Goal: Task Accomplishment & Management: Manage account settings

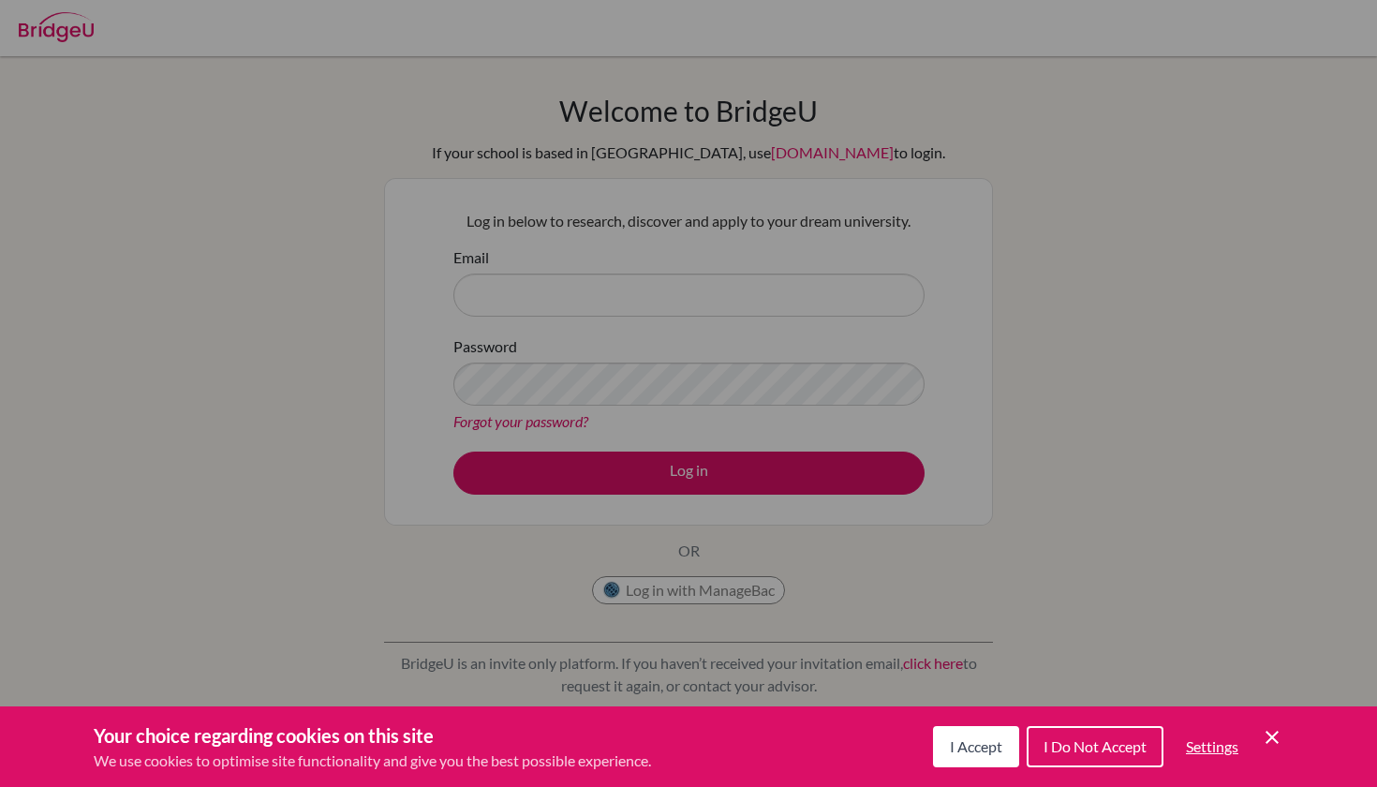
click at [1138, 740] on span "I Do Not Accept" at bounding box center [1095, 746] width 103 height 18
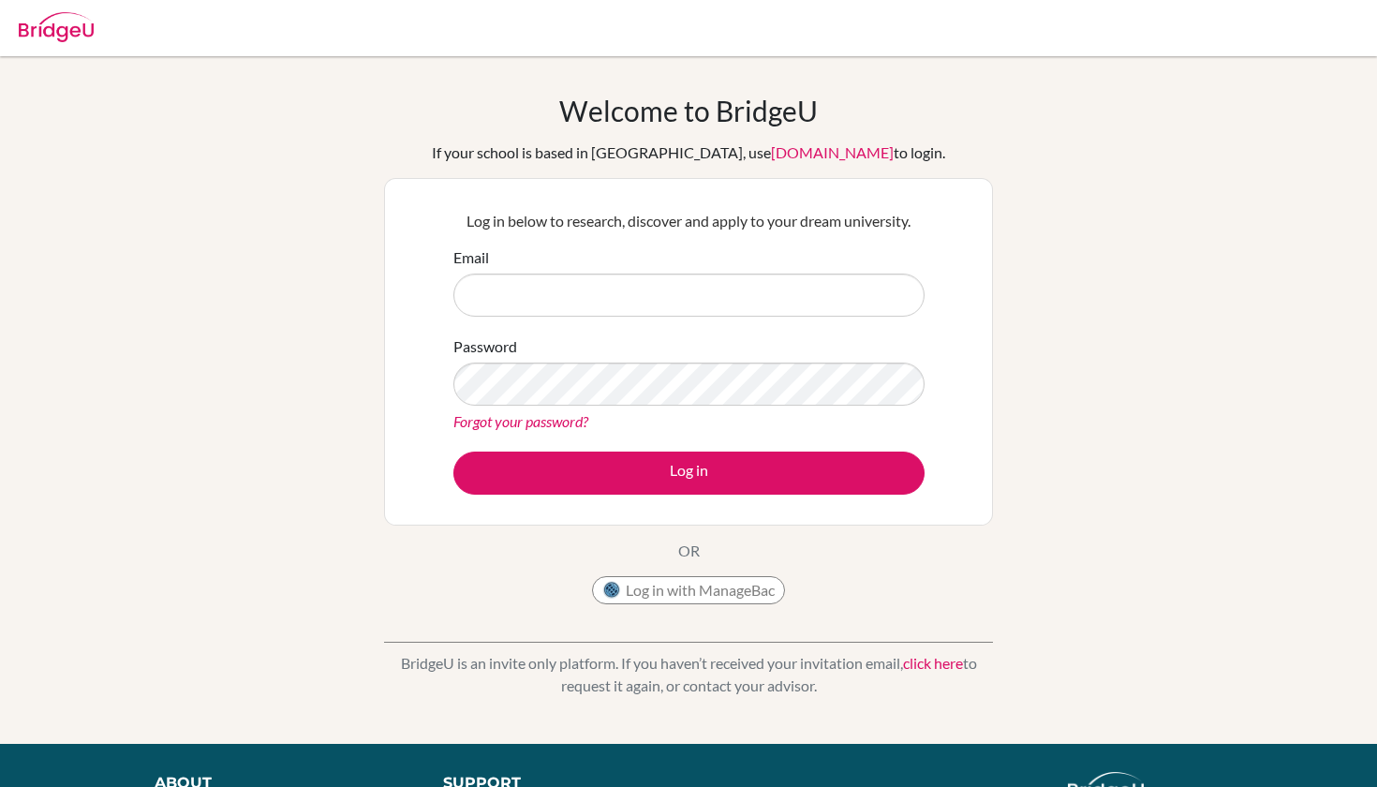
click at [754, 331] on form "Email Password Forgot your password? Log in" at bounding box center [689, 370] width 471 height 248
click at [754, 306] on input "Email" at bounding box center [689, 295] width 471 height 43
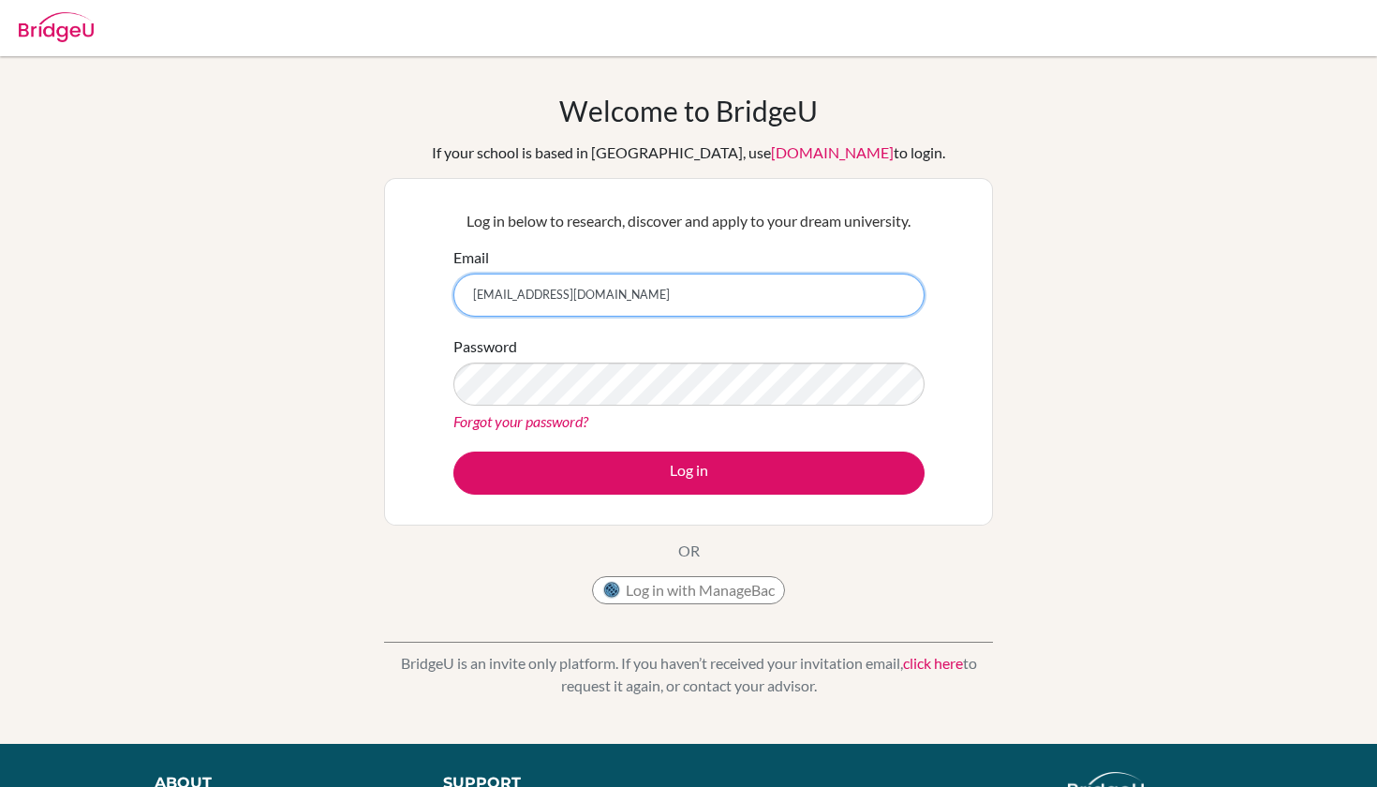
type input "[EMAIL_ADDRESS][DOMAIN_NAME]"
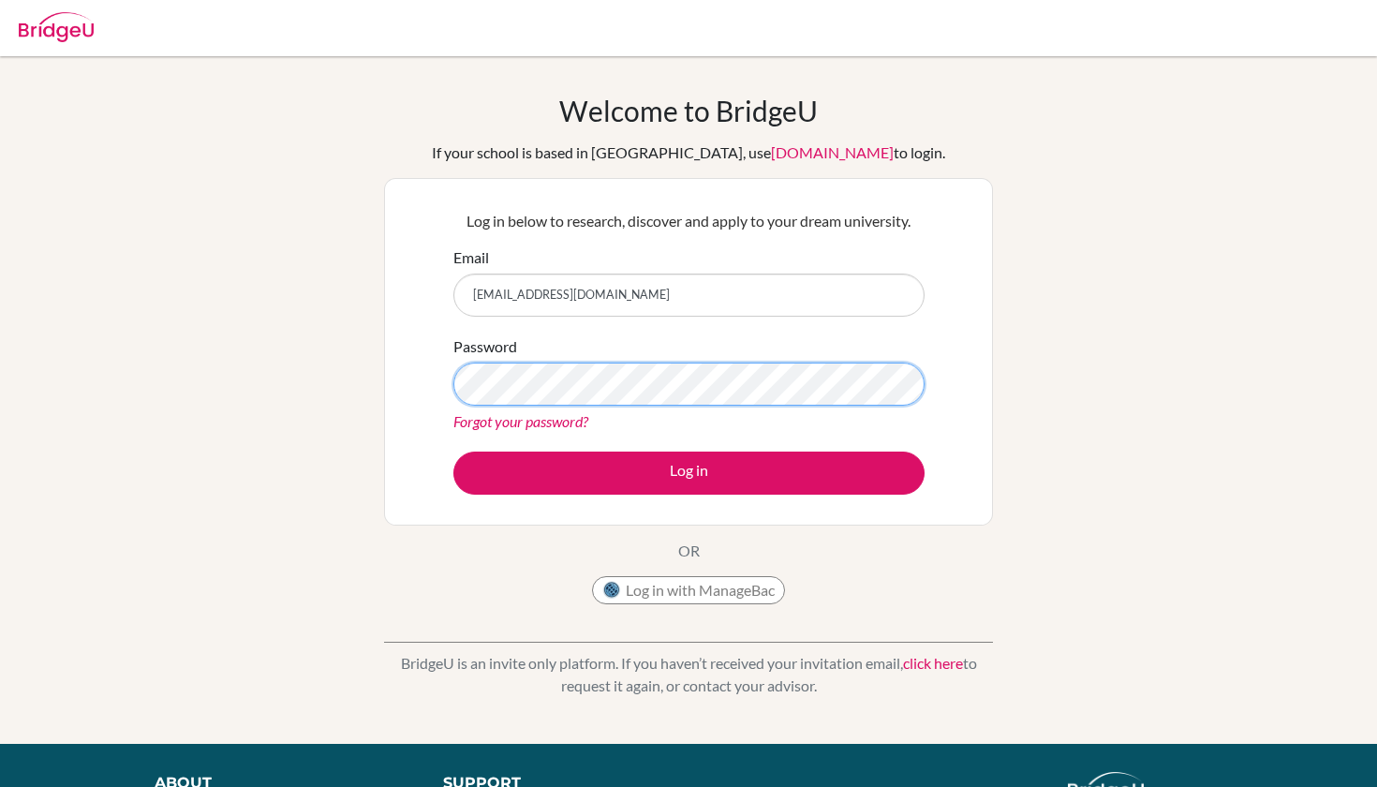
click at [689, 472] on button "Log in" at bounding box center [689, 473] width 471 height 43
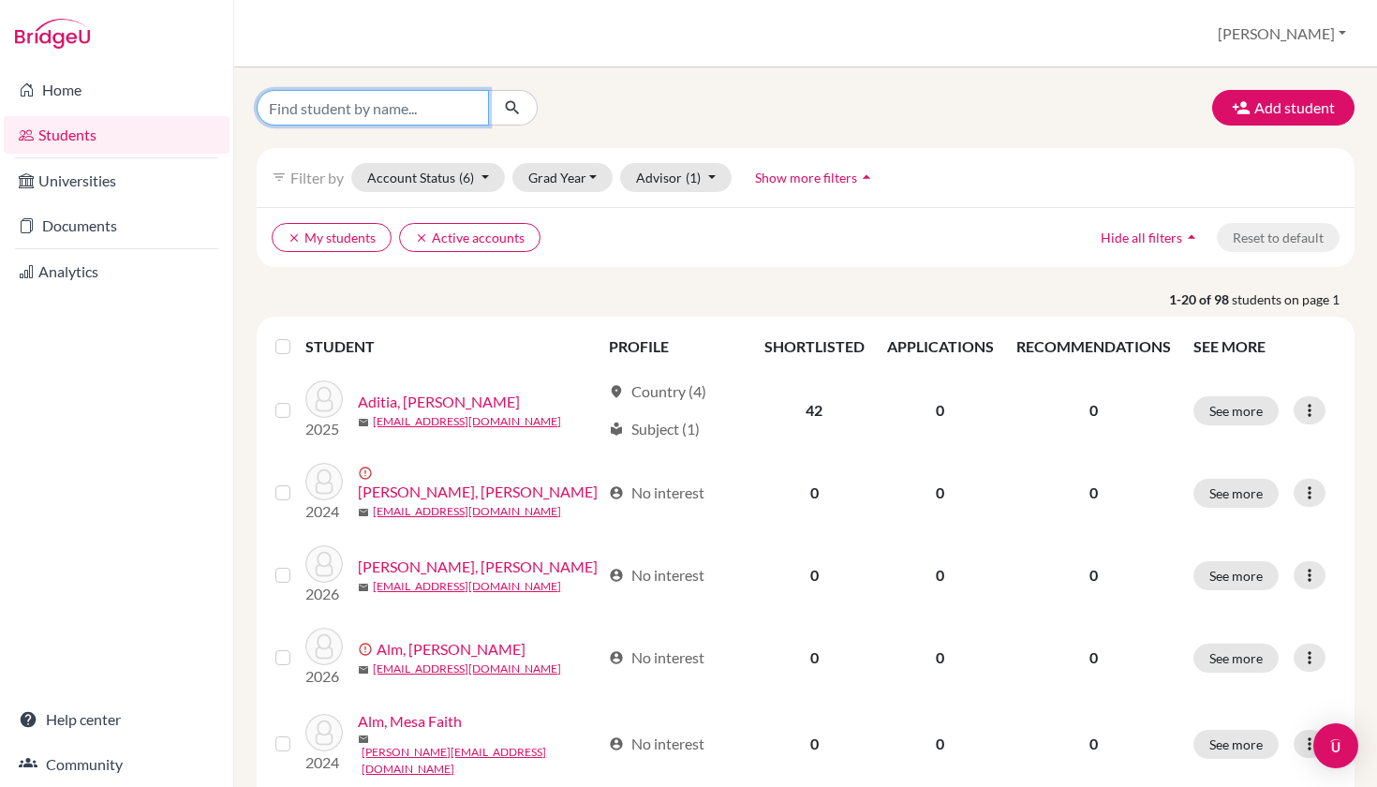
click at [402, 111] on input "Find student by name..." at bounding box center [373, 108] width 232 height 36
type input "levi"
click at [513, 108] on button "submit" at bounding box center [513, 108] width 50 height 36
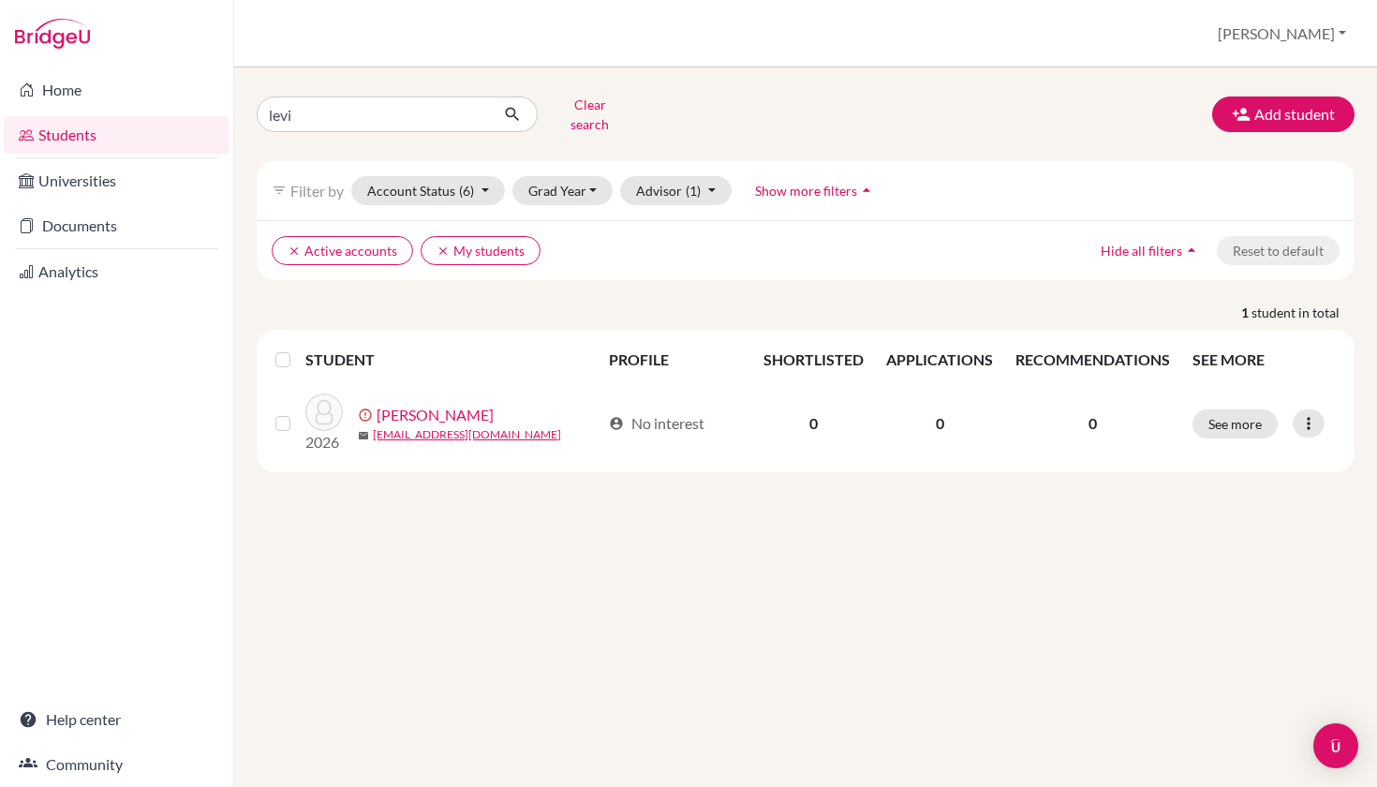
click at [298, 349] on label at bounding box center [298, 349] width 0 height 0
click at [0, 0] on input "checkbox" at bounding box center [0, 0] width 0 height 0
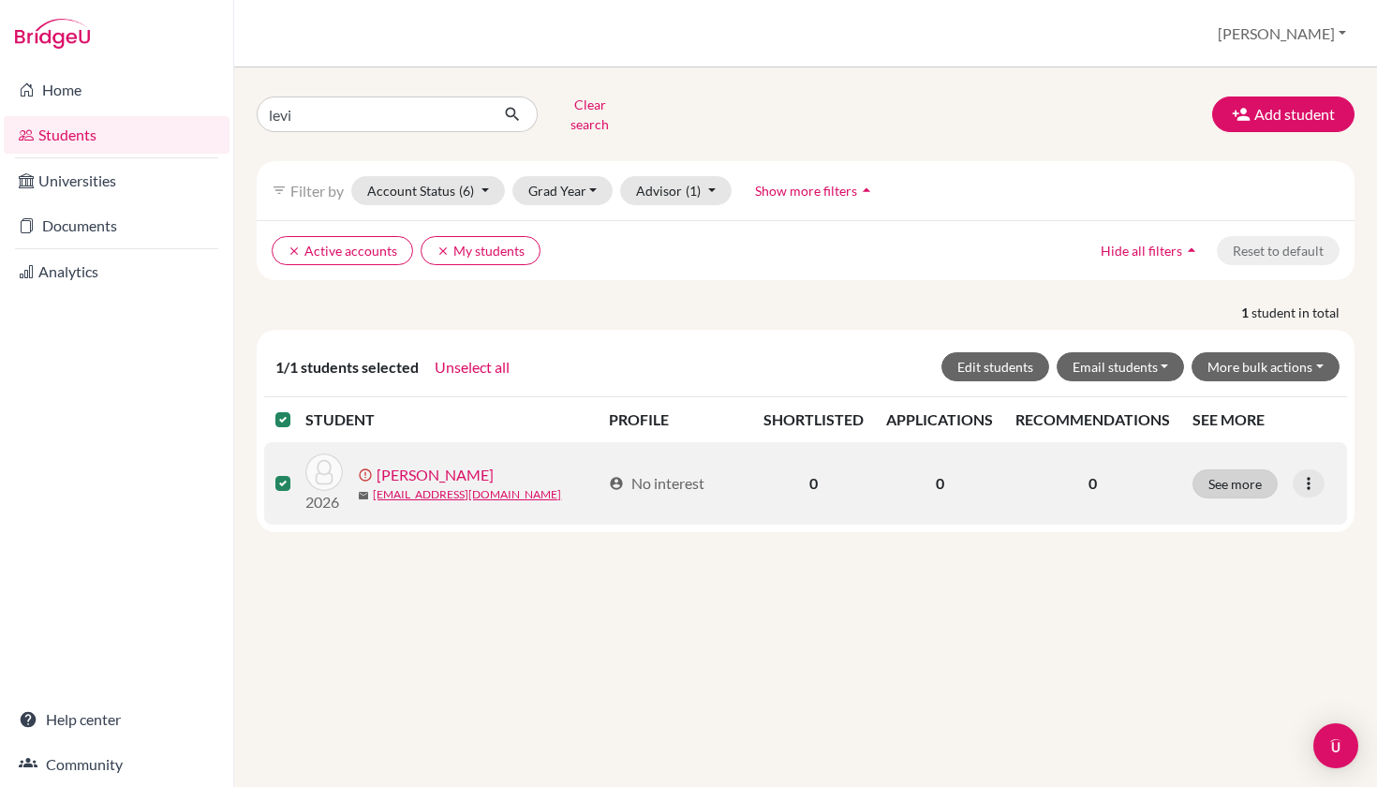
click at [1241, 473] on button "See more" at bounding box center [1235, 483] width 85 height 29
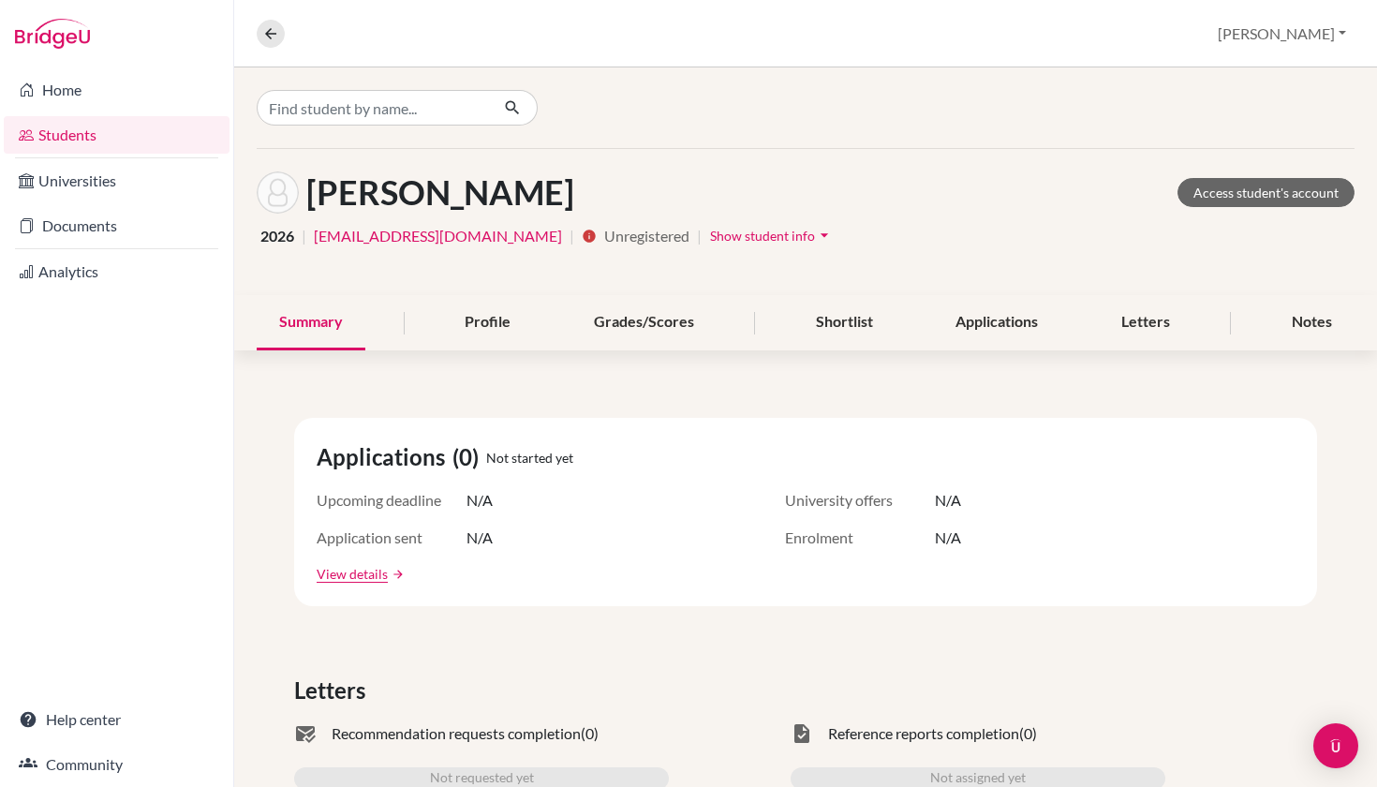
click at [260, 47] on nav "Overview Student details" at bounding box center [278, 34] width 43 height 28
click at [267, 37] on icon at bounding box center [270, 33] width 17 height 17
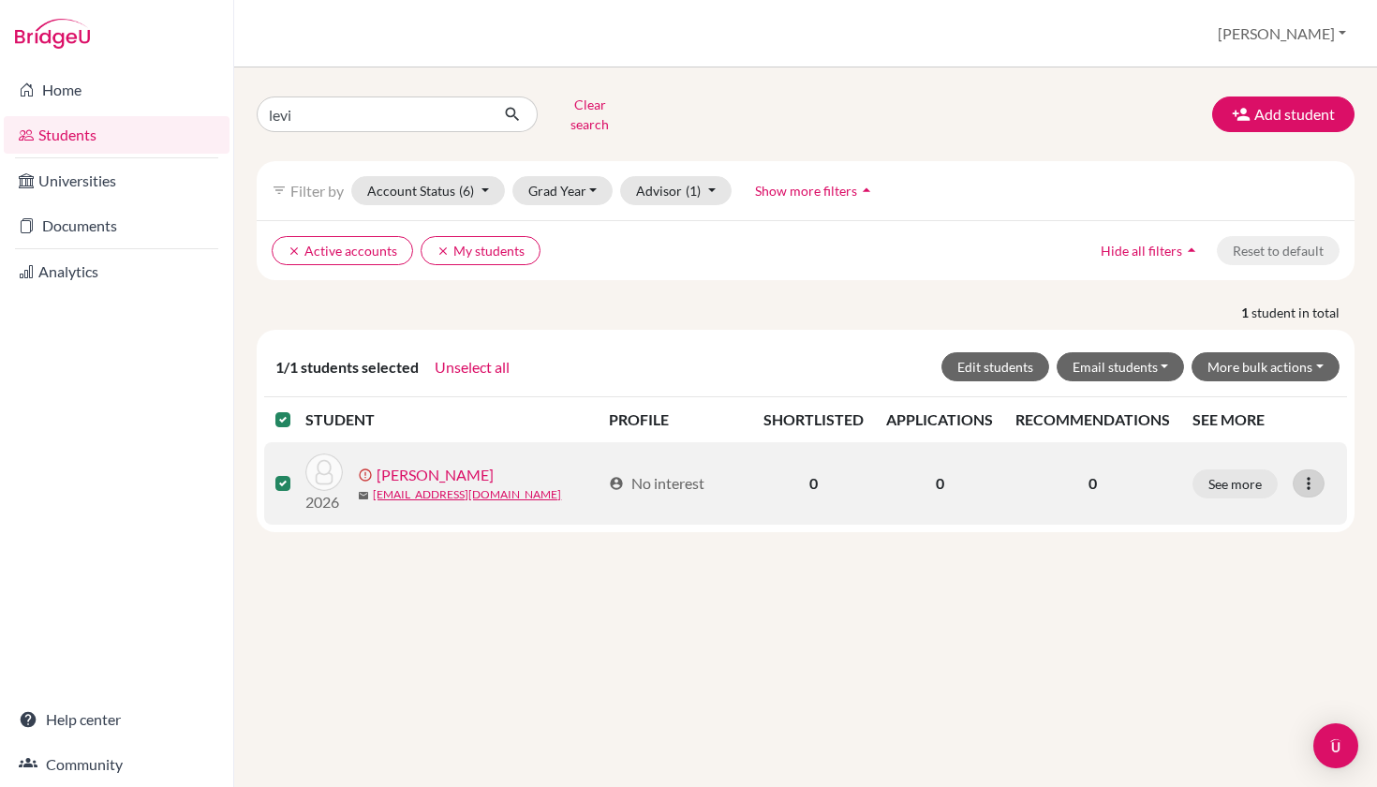
click at [1318, 474] on icon at bounding box center [1309, 483] width 19 height 19
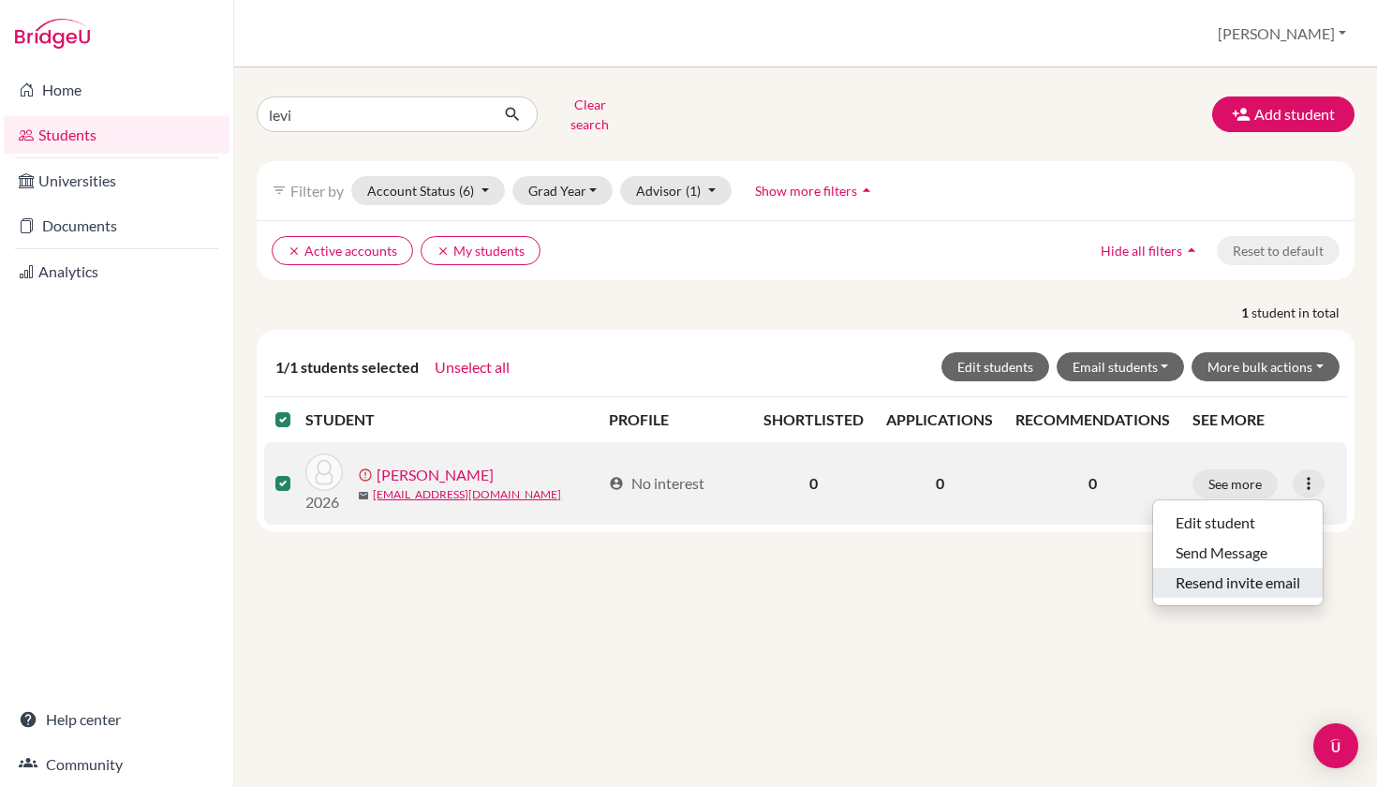
click at [1262, 568] on button "Resend invite email" at bounding box center [1239, 583] width 170 height 30
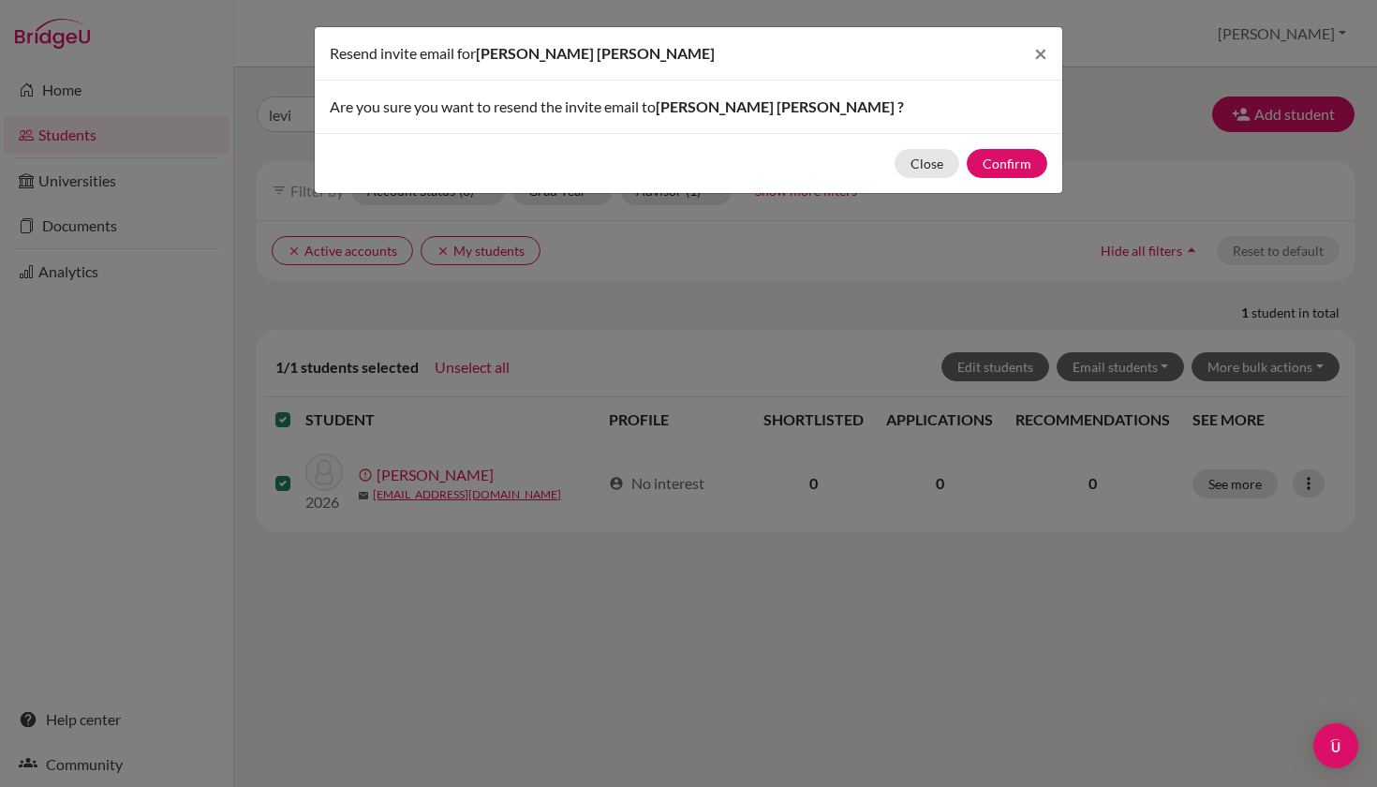
click at [1024, 135] on div "Close Confirm" at bounding box center [689, 163] width 748 height 60
click at [1023, 172] on button "Confirm" at bounding box center [1007, 163] width 81 height 29
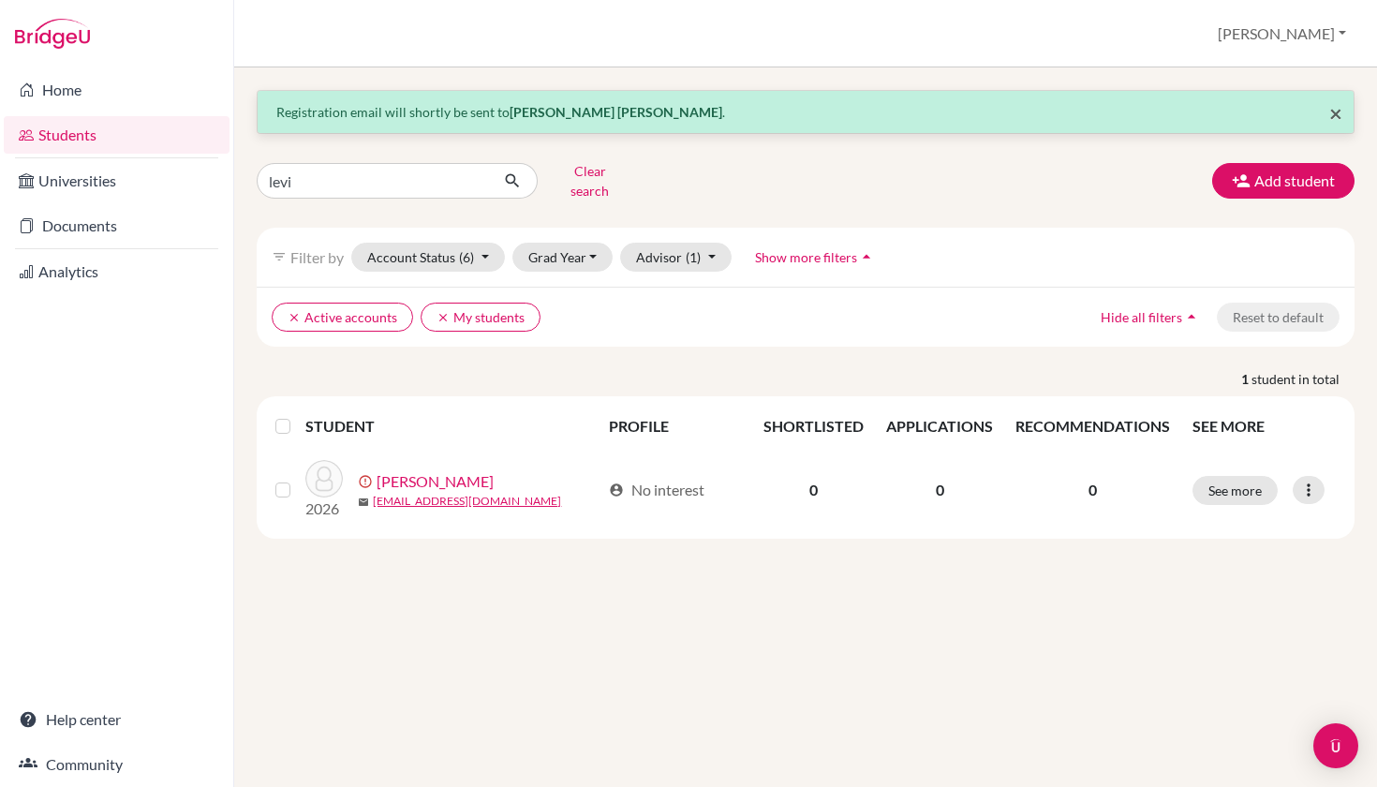
click at [1333, 119] on span "×" at bounding box center [1336, 112] width 13 height 27
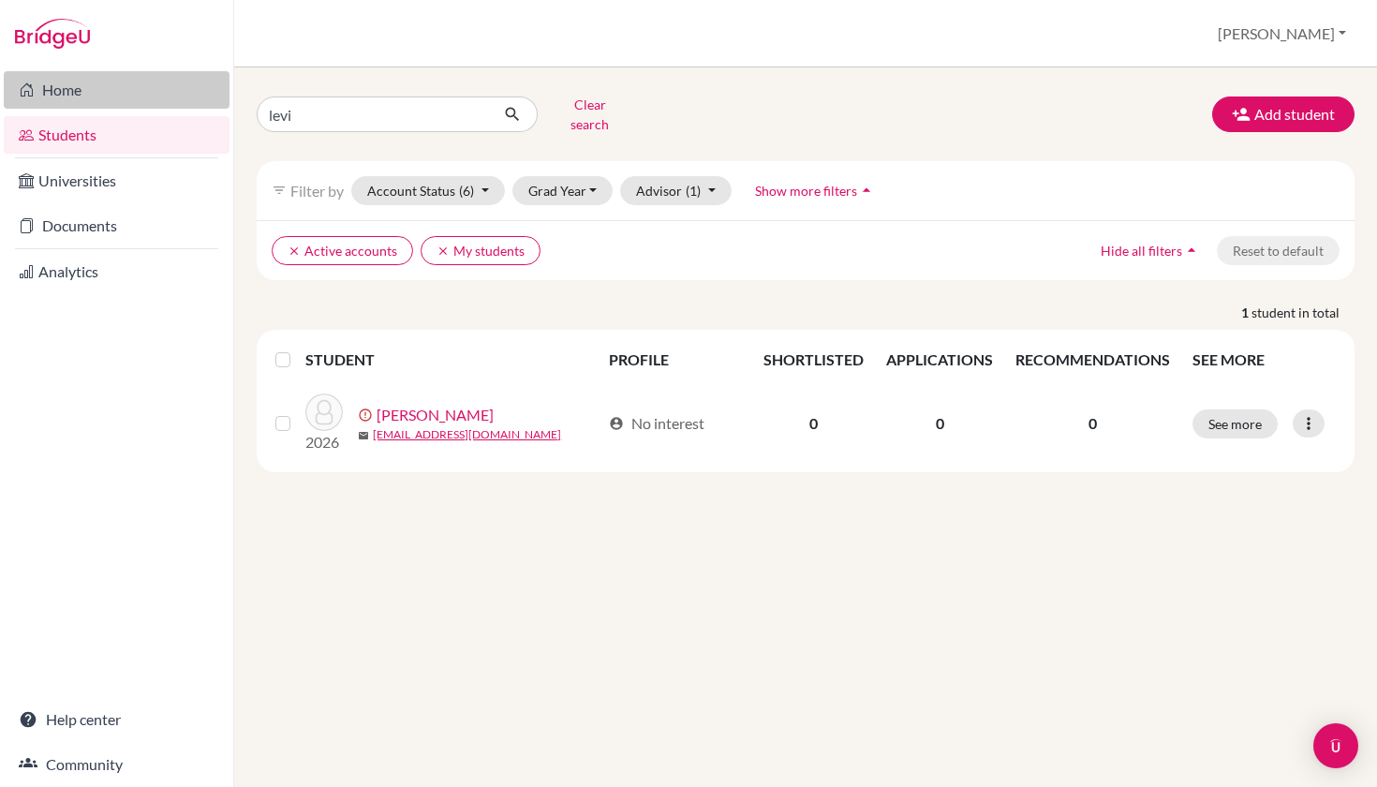
click at [118, 87] on link "Home" at bounding box center [117, 89] width 226 height 37
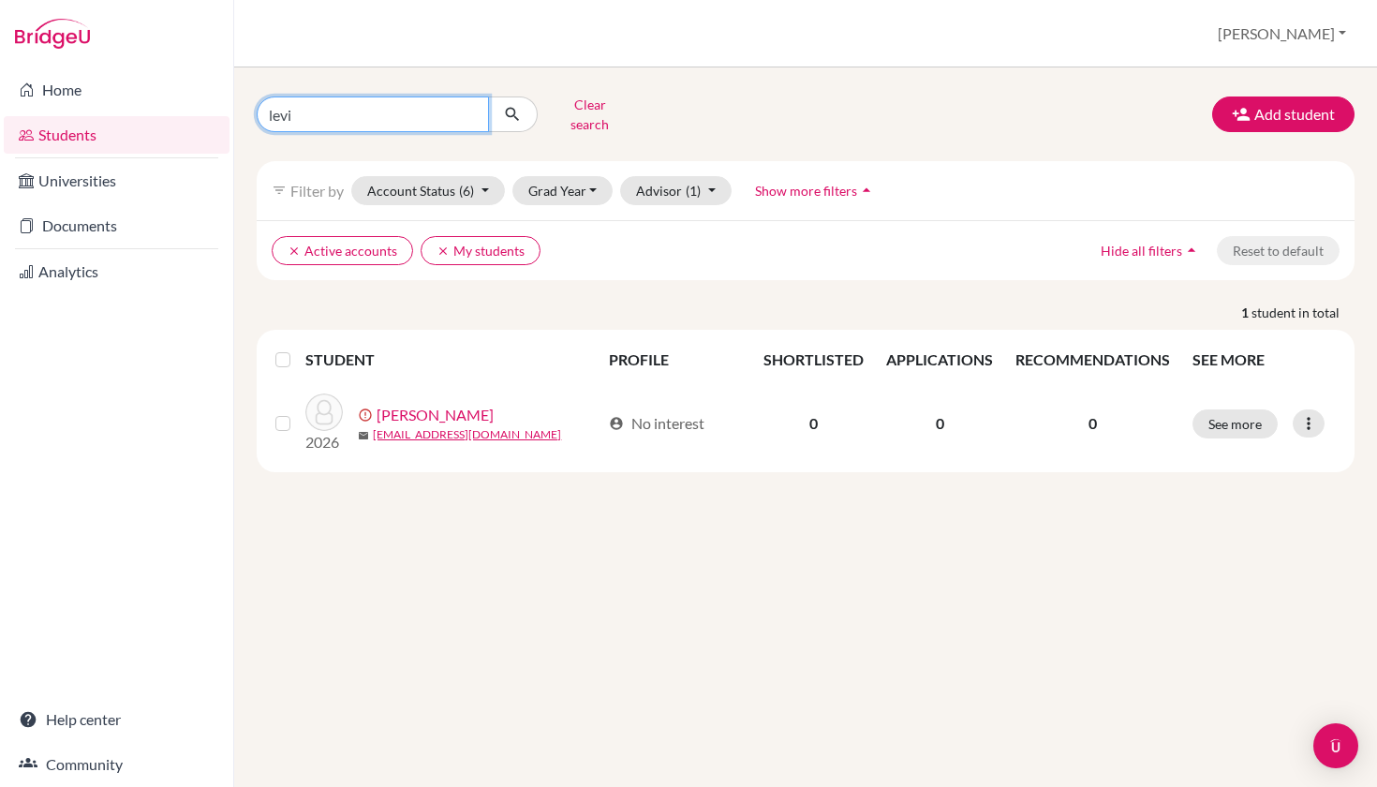
click at [466, 124] on input "levi" at bounding box center [373, 115] width 232 height 36
click at [468, 119] on input "levi" at bounding box center [373, 115] width 232 height 36
click at [468, 109] on input "levi" at bounding box center [373, 115] width 232 height 36
click at [573, 110] on button "Clear search" at bounding box center [590, 114] width 104 height 49
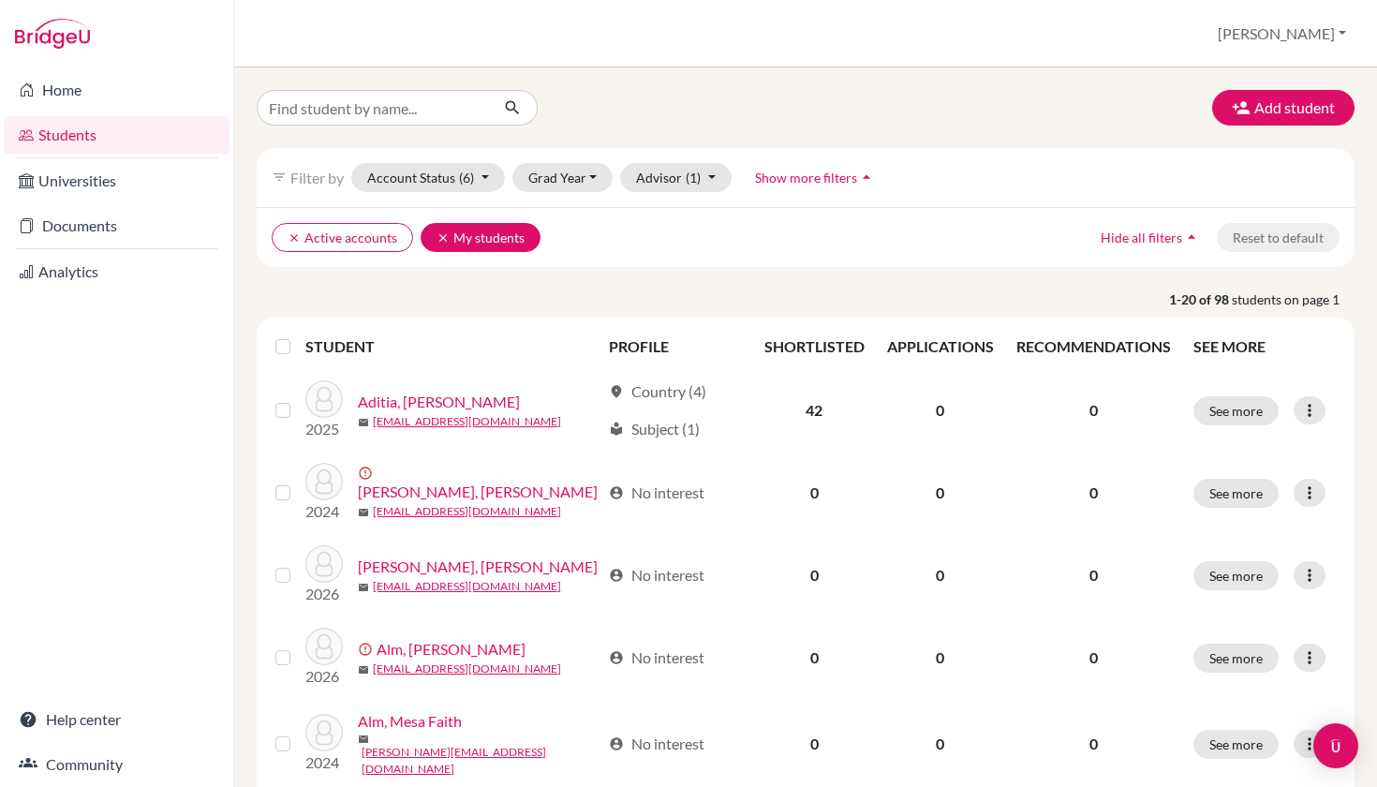
click at [437, 234] on icon "clear" at bounding box center [443, 237] width 13 height 13
click at [89, 246] on li "Documents" at bounding box center [116, 225] width 233 height 45
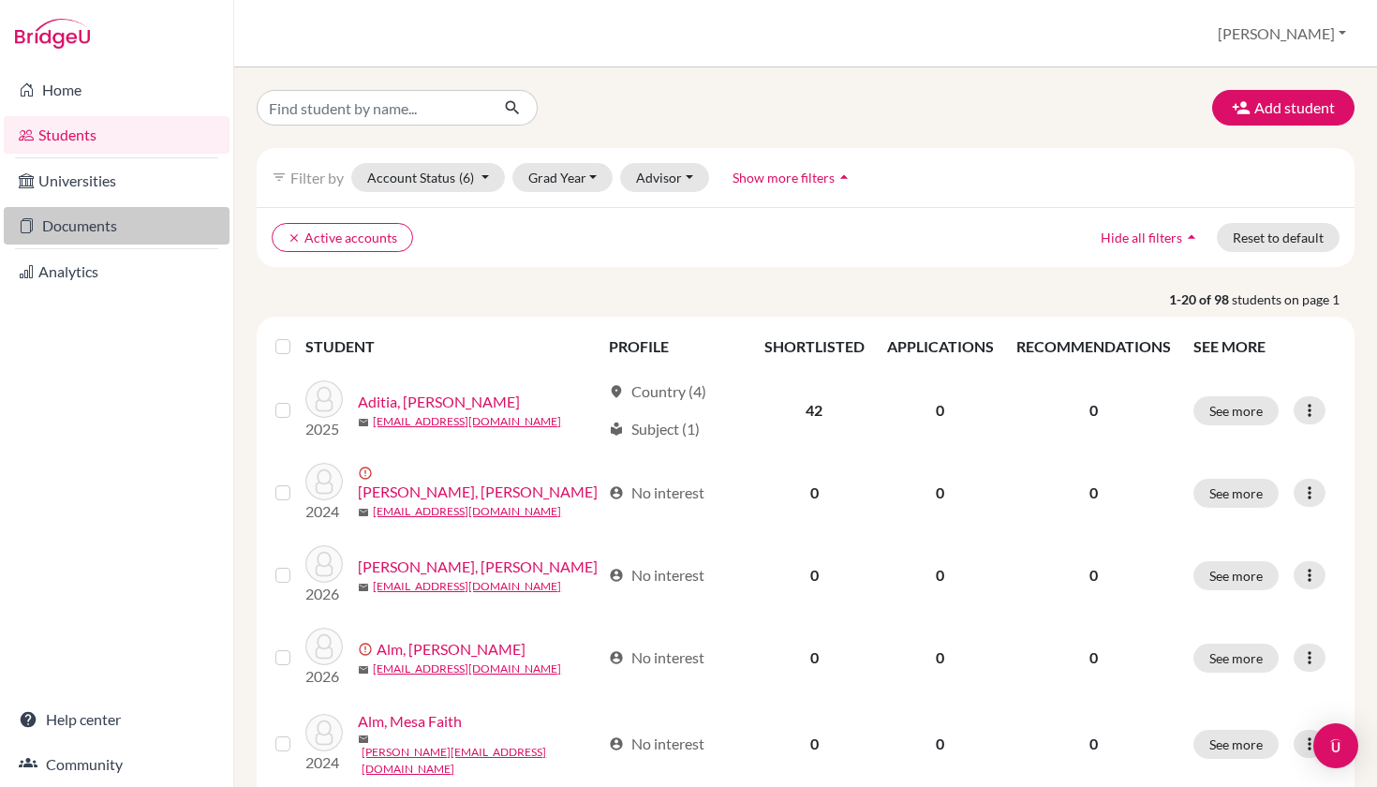
click at [92, 237] on link "Documents" at bounding box center [117, 225] width 226 height 37
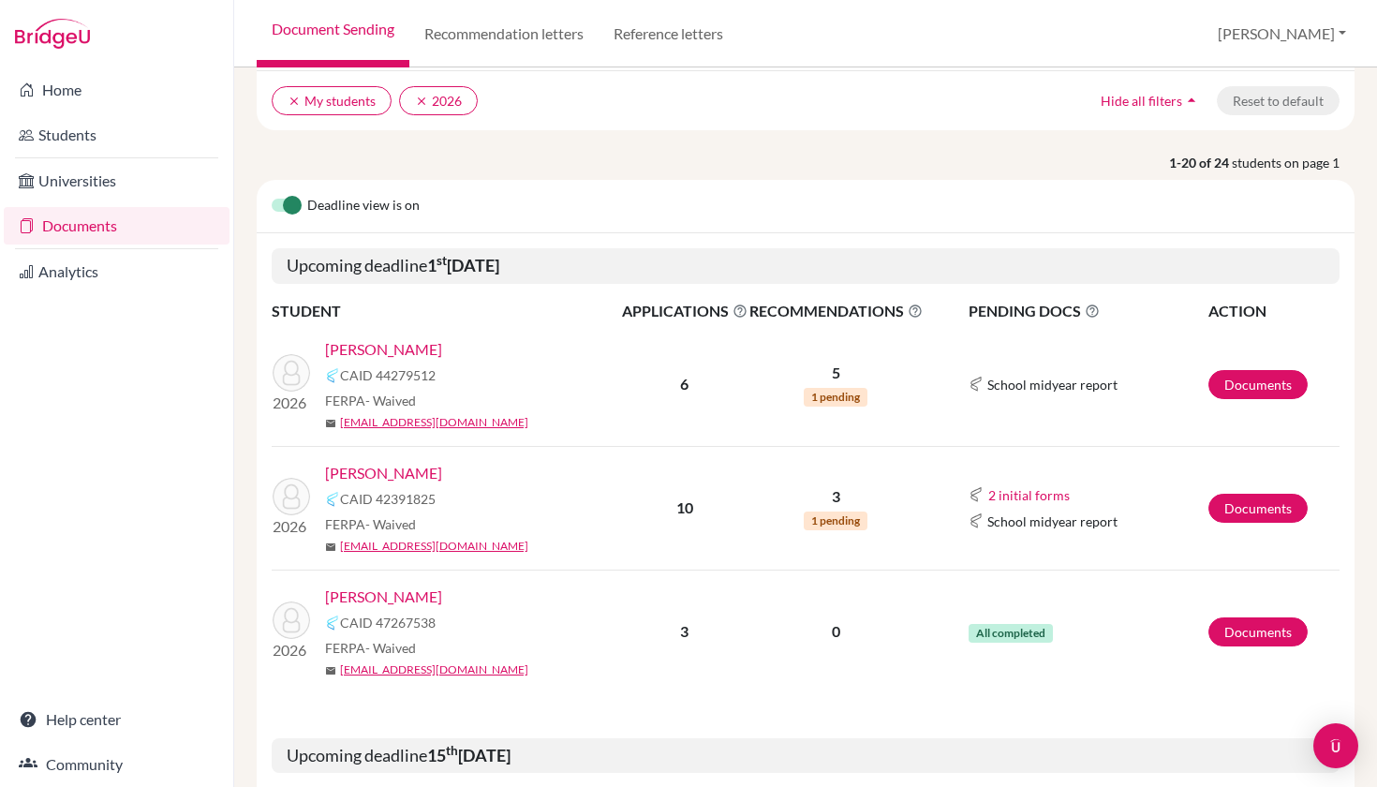
scroll to position [136, 0]
click at [369, 347] on link "LePoint , Lillian" at bounding box center [383, 350] width 117 height 22
click at [395, 469] on link "Sugiarto, Catherine" at bounding box center [383, 474] width 117 height 22
click at [411, 596] on link "Svoboda, Nadia Renee" at bounding box center [383, 598] width 117 height 22
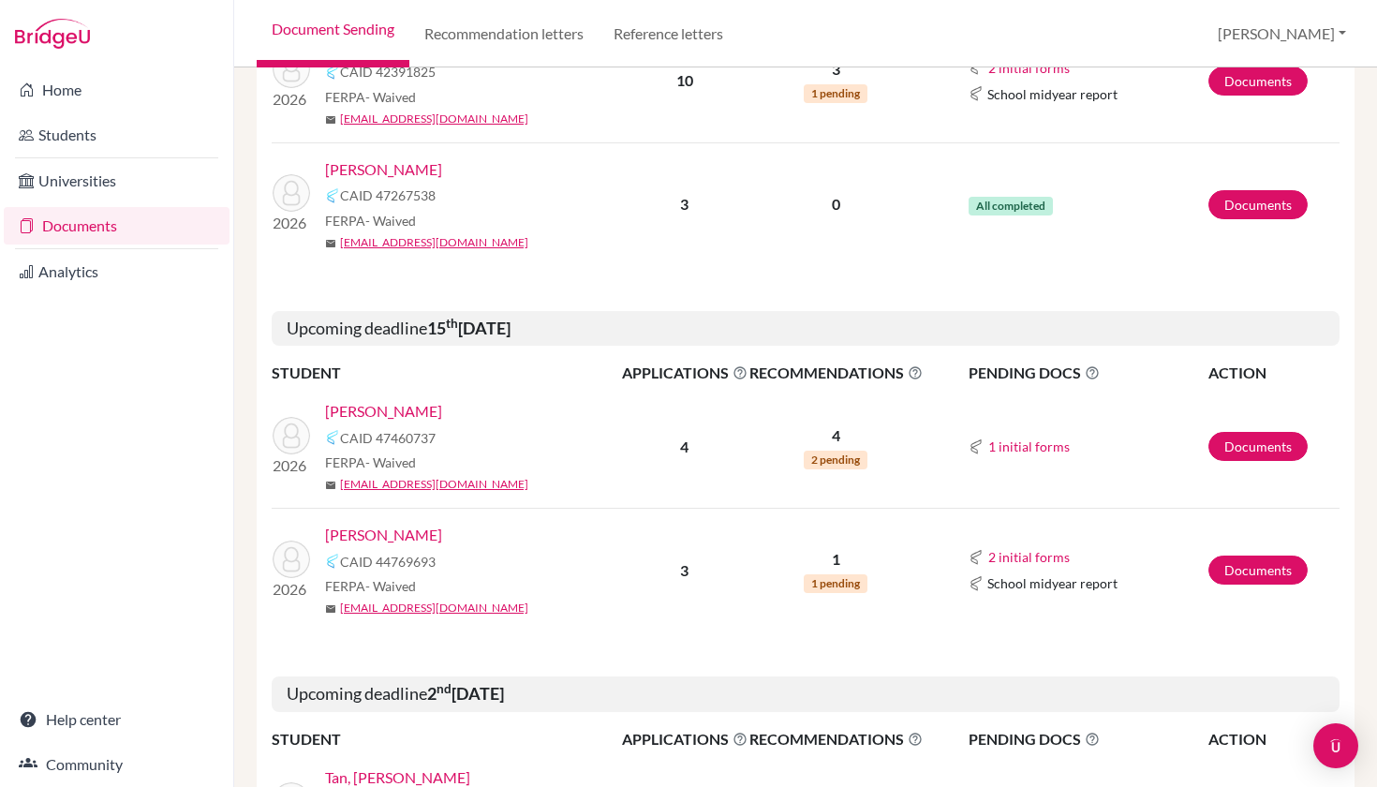
scroll to position [565, 0]
click at [391, 406] on link "Cross, Leonidas" at bounding box center [383, 410] width 117 height 22
click at [397, 537] on link "Kim, Yeon Seo" at bounding box center [383, 534] width 117 height 22
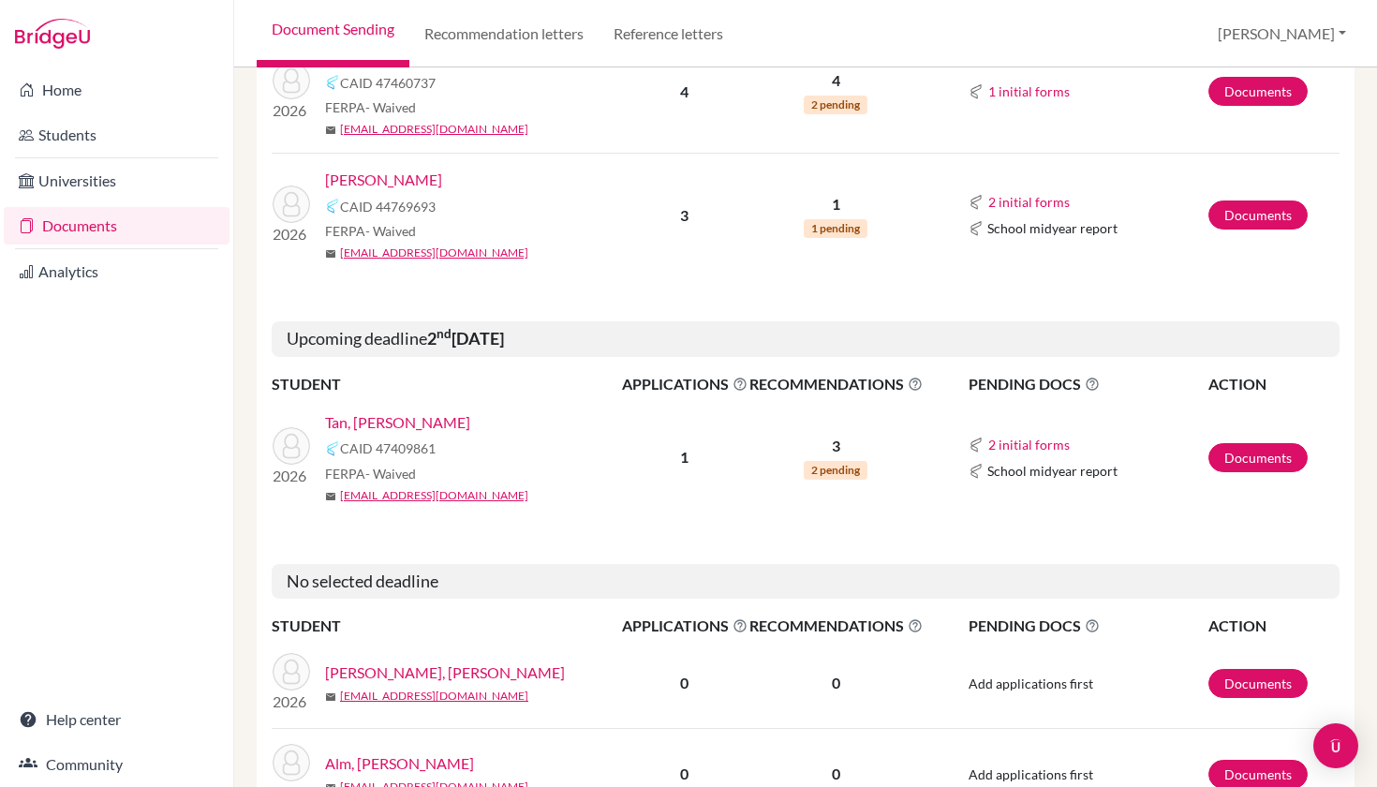
scroll to position [924, 0]
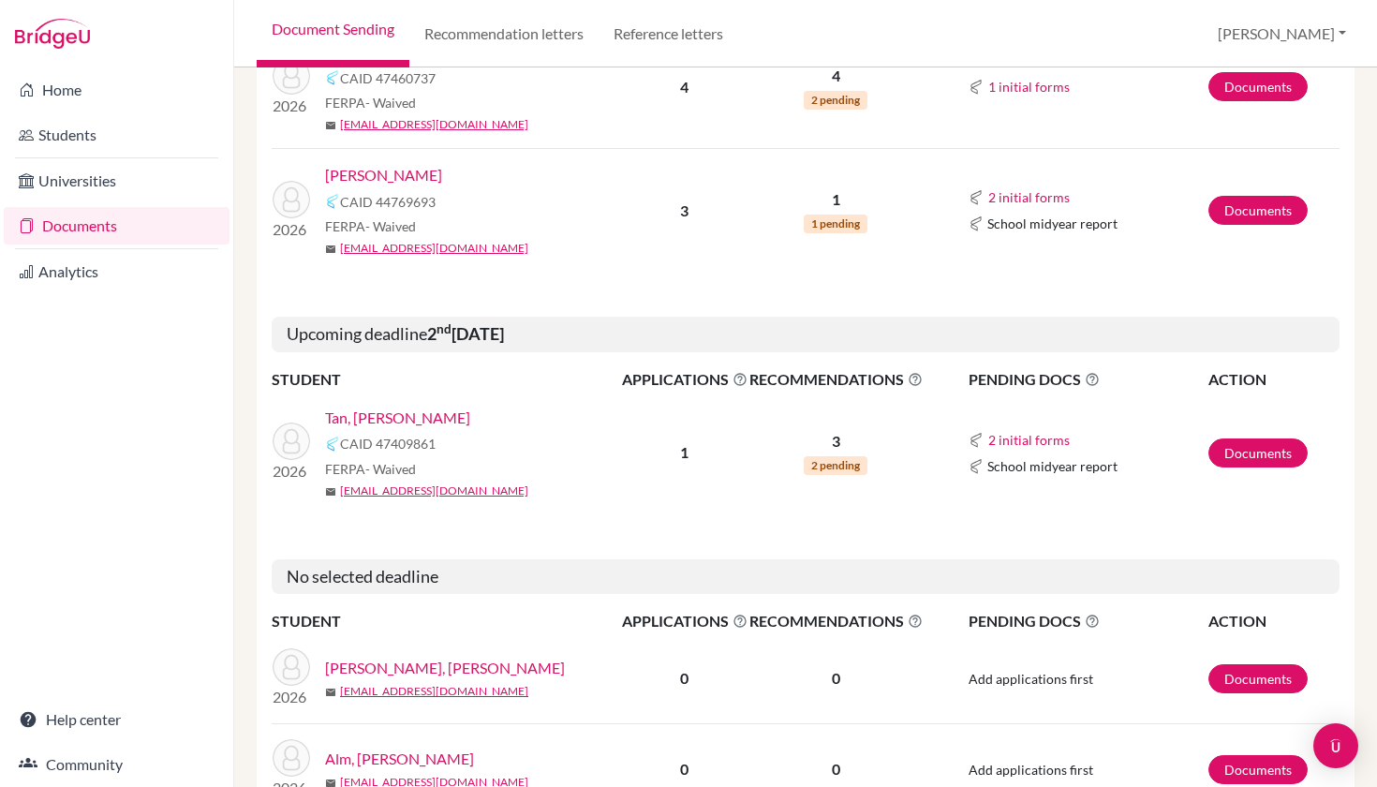
click at [465, 419] on link "Tan, Angelique Noelene" at bounding box center [397, 418] width 145 height 22
click at [457, 418] on link "Tan, Angelique Noelene" at bounding box center [397, 418] width 145 height 22
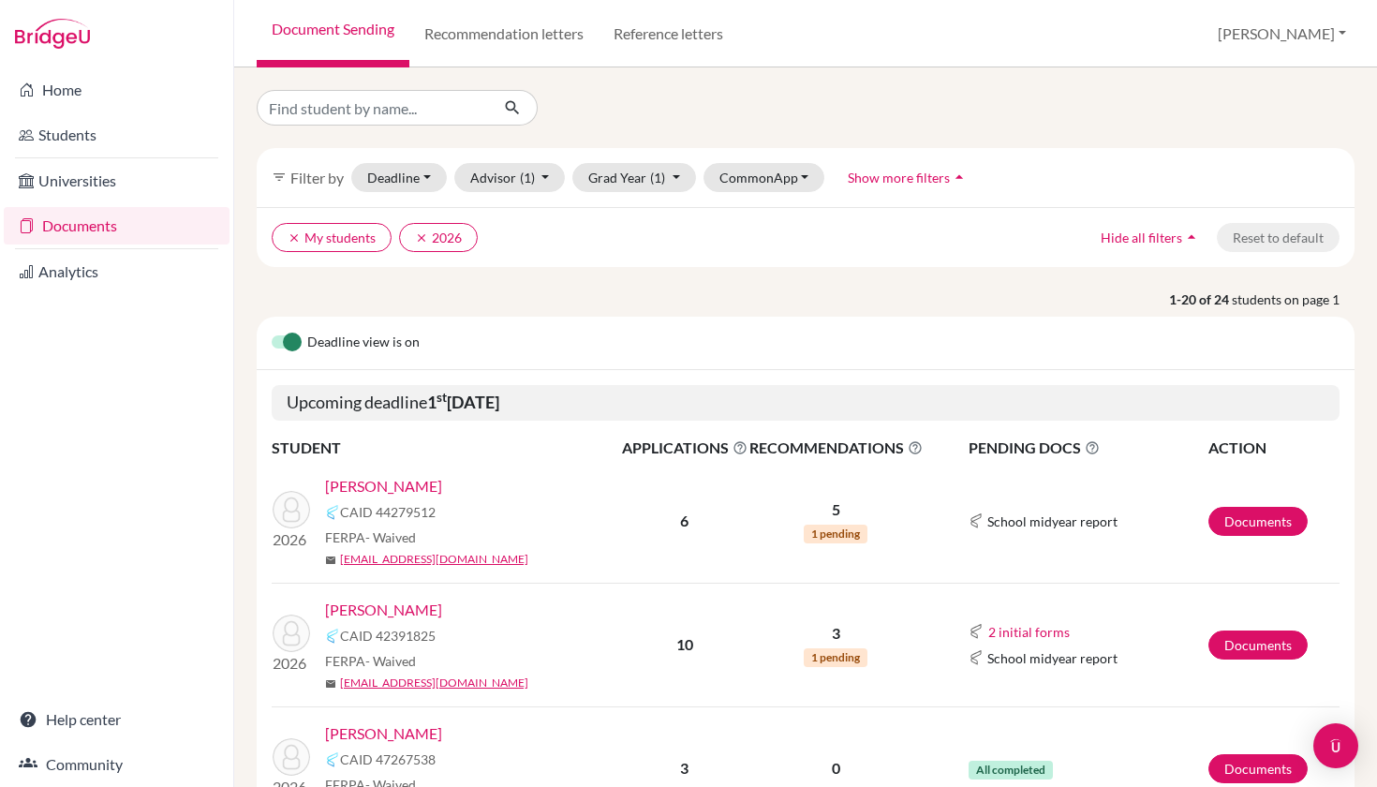
scroll to position [0, 0]
click at [439, 31] on link "Recommendation letters" at bounding box center [503, 33] width 189 height 67
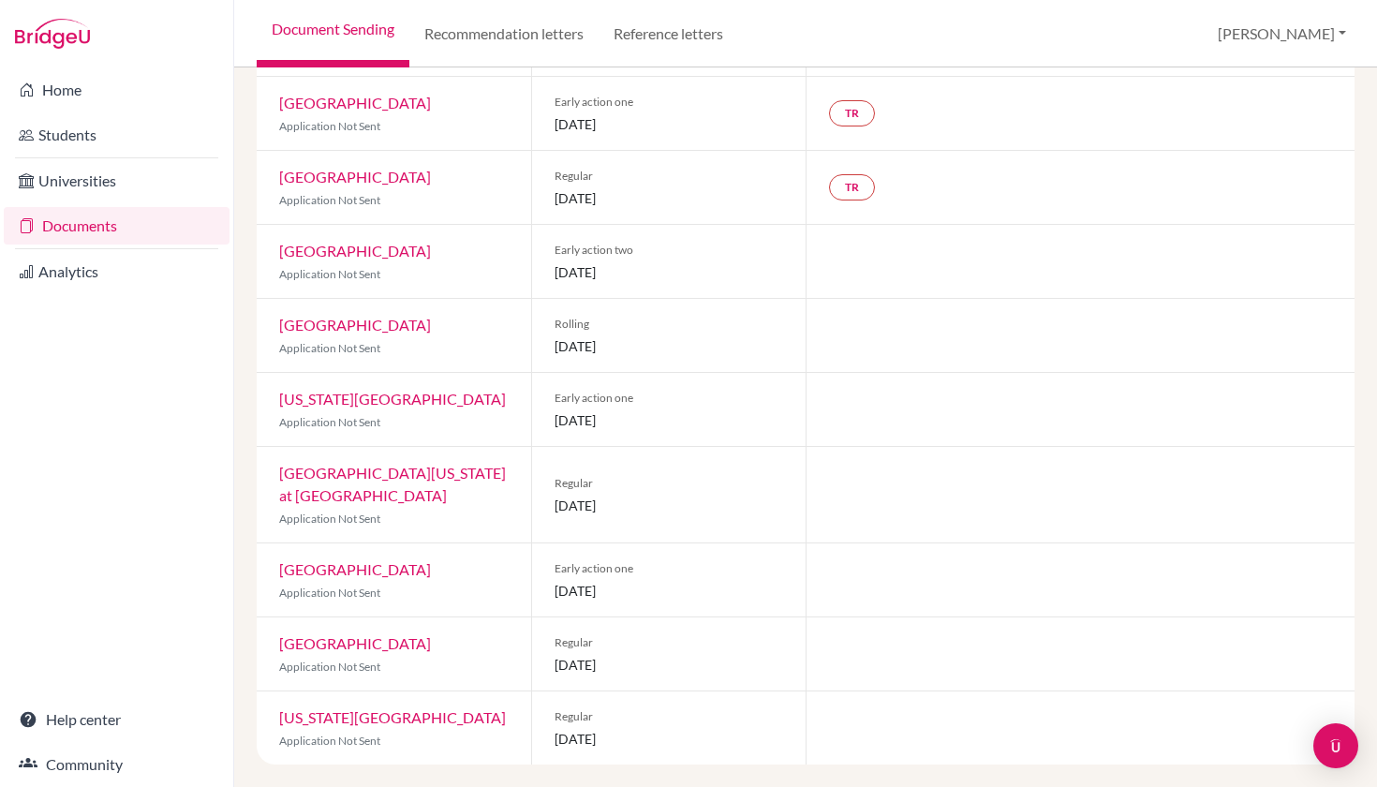
scroll to position [324, 0]
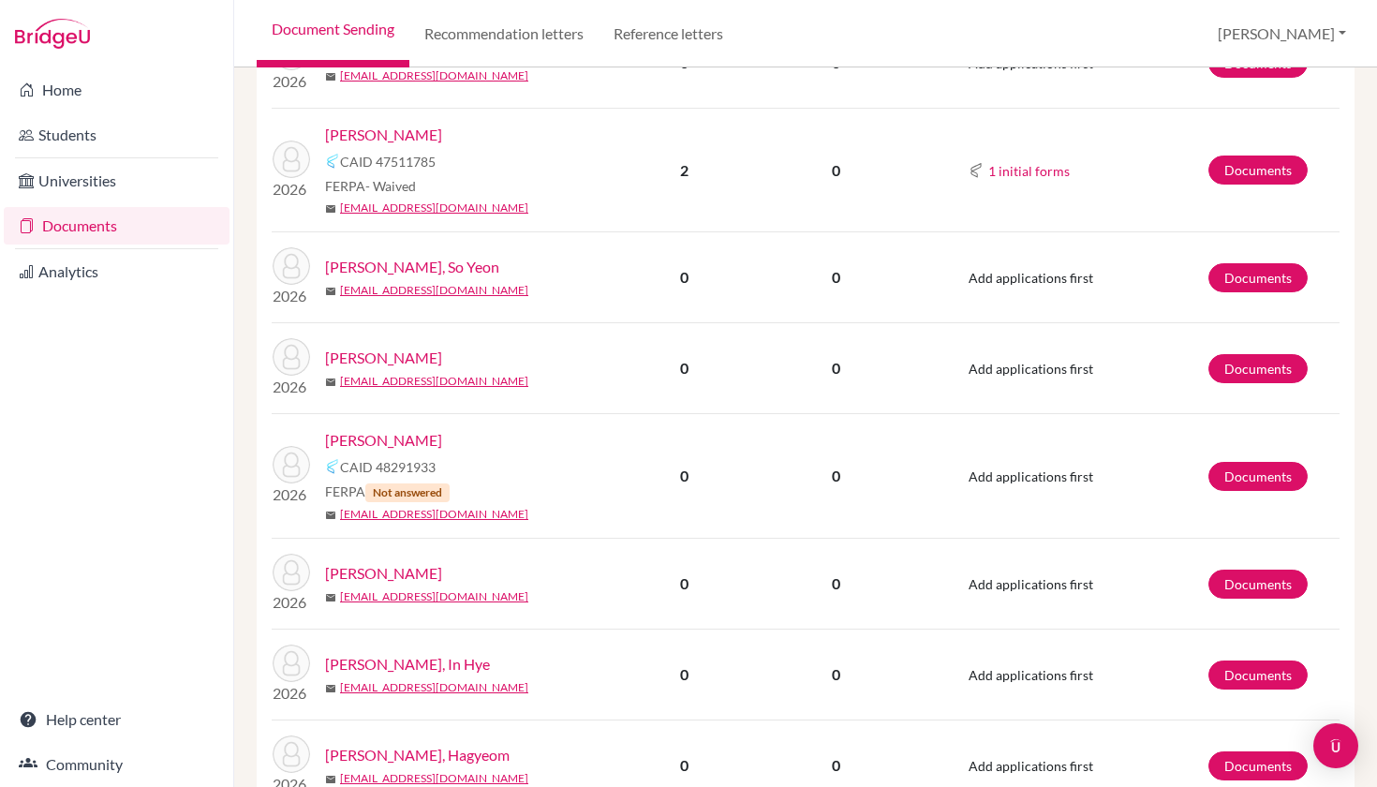
scroll to position [1745, 0]
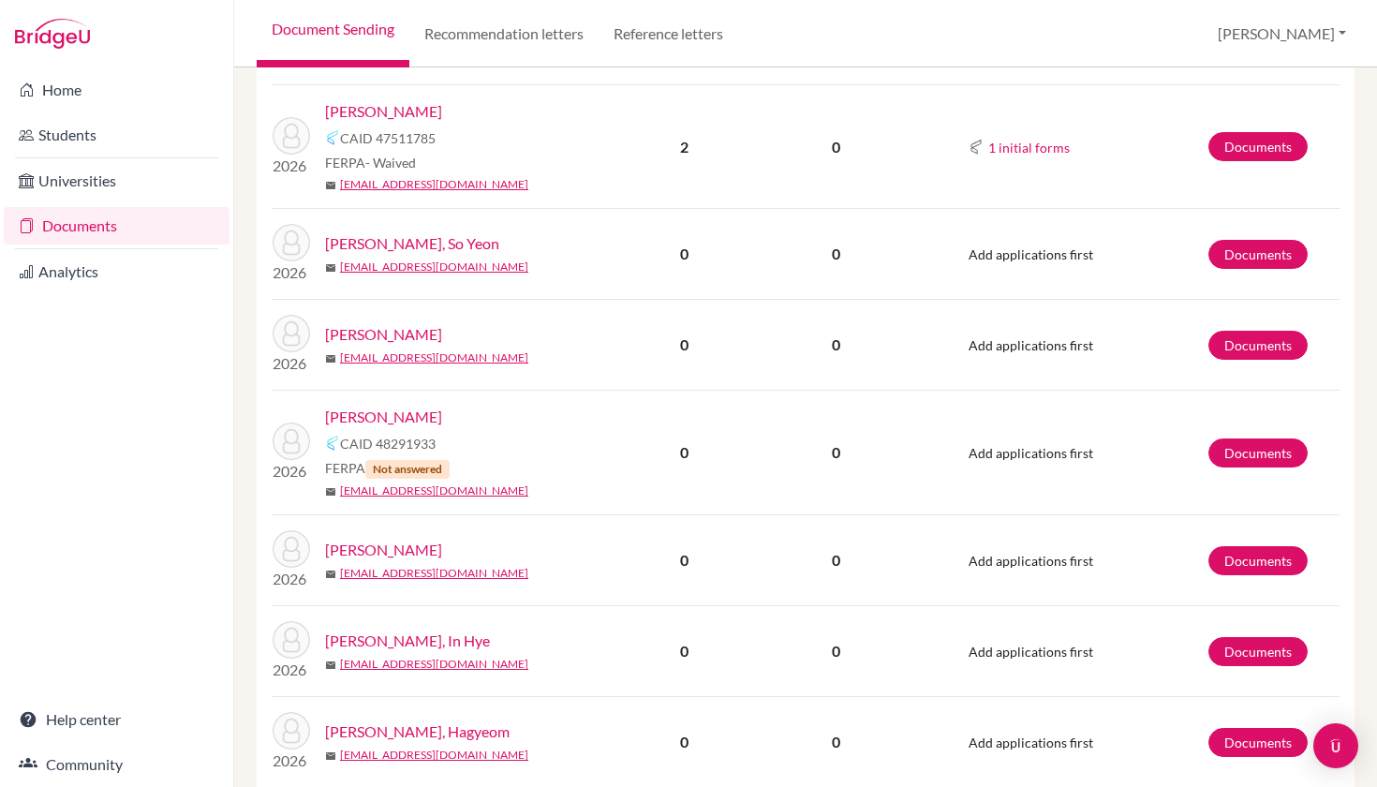
click at [359, 407] on link "[PERSON_NAME]" at bounding box center [383, 417] width 117 height 22
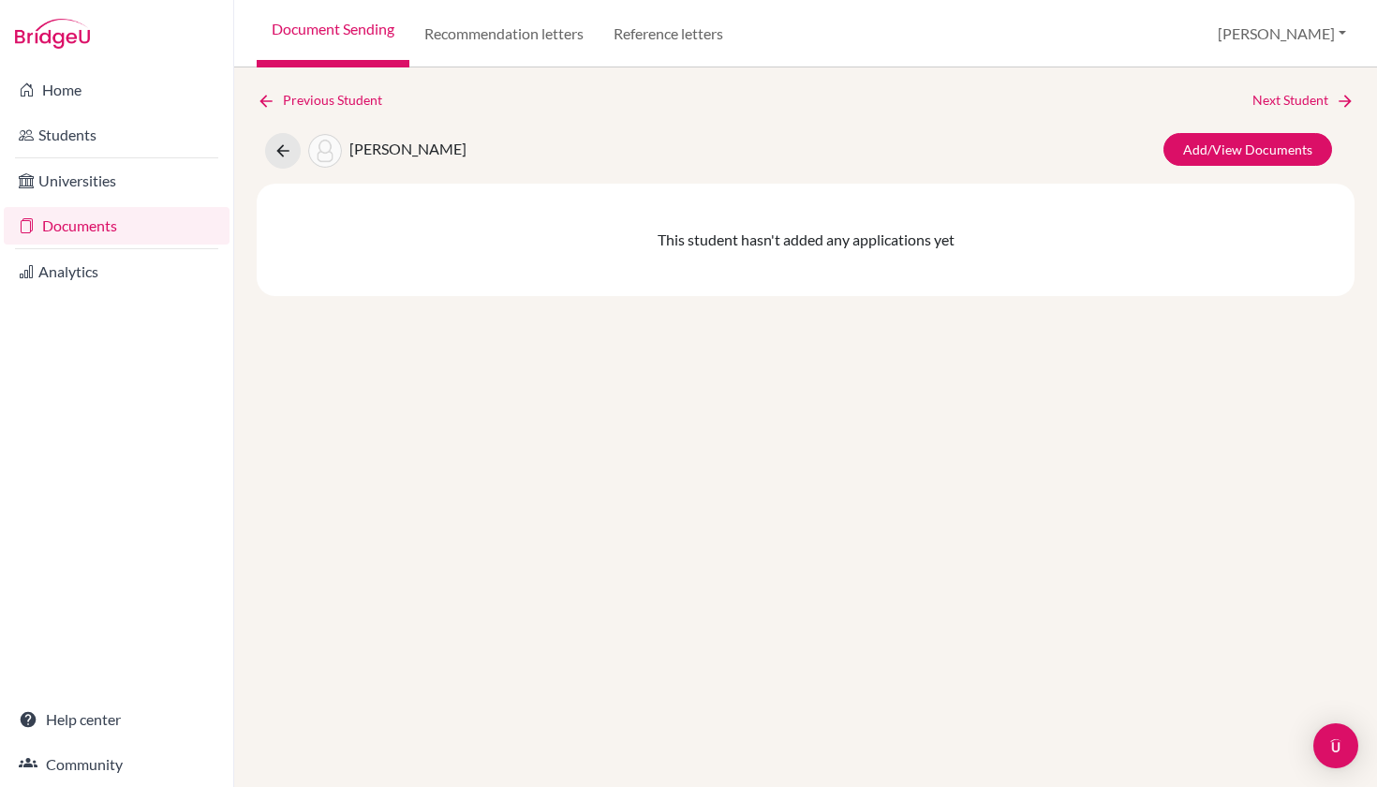
click at [205, 231] on link "Documents" at bounding box center [117, 225] width 226 height 37
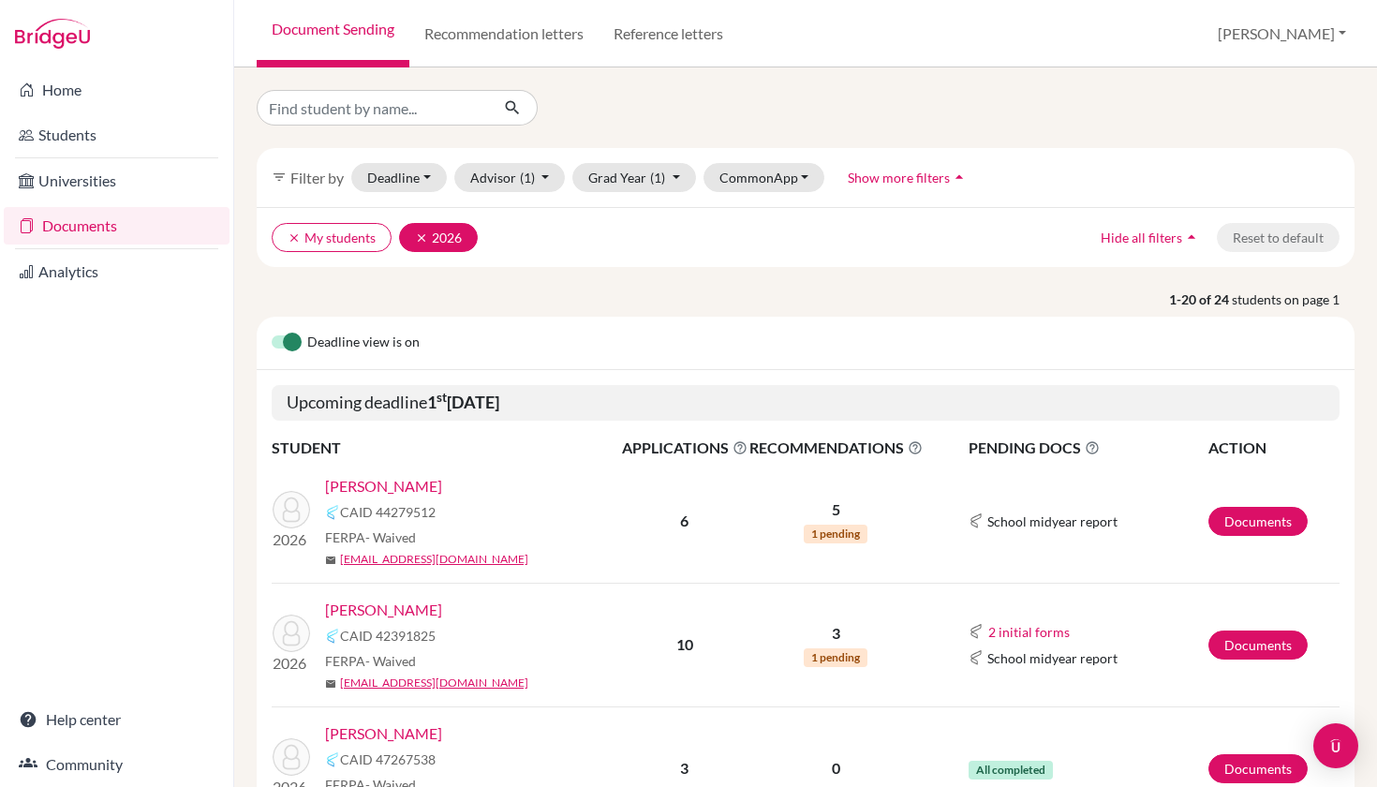
click at [419, 231] on icon "clear" at bounding box center [421, 237] width 13 height 13
click at [291, 234] on icon "clear" at bounding box center [294, 237] width 13 height 13
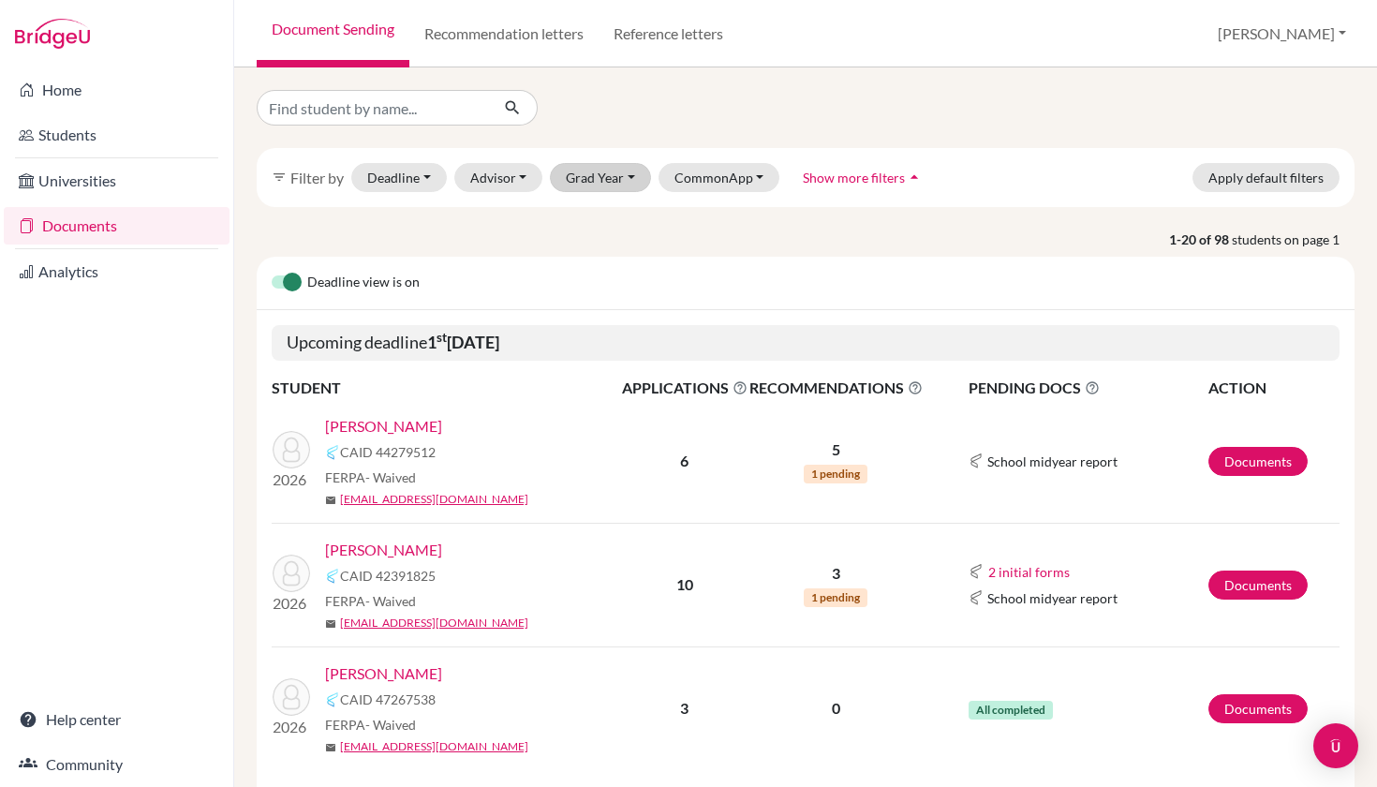
click at [557, 171] on button "Grad Year" at bounding box center [600, 177] width 101 height 29
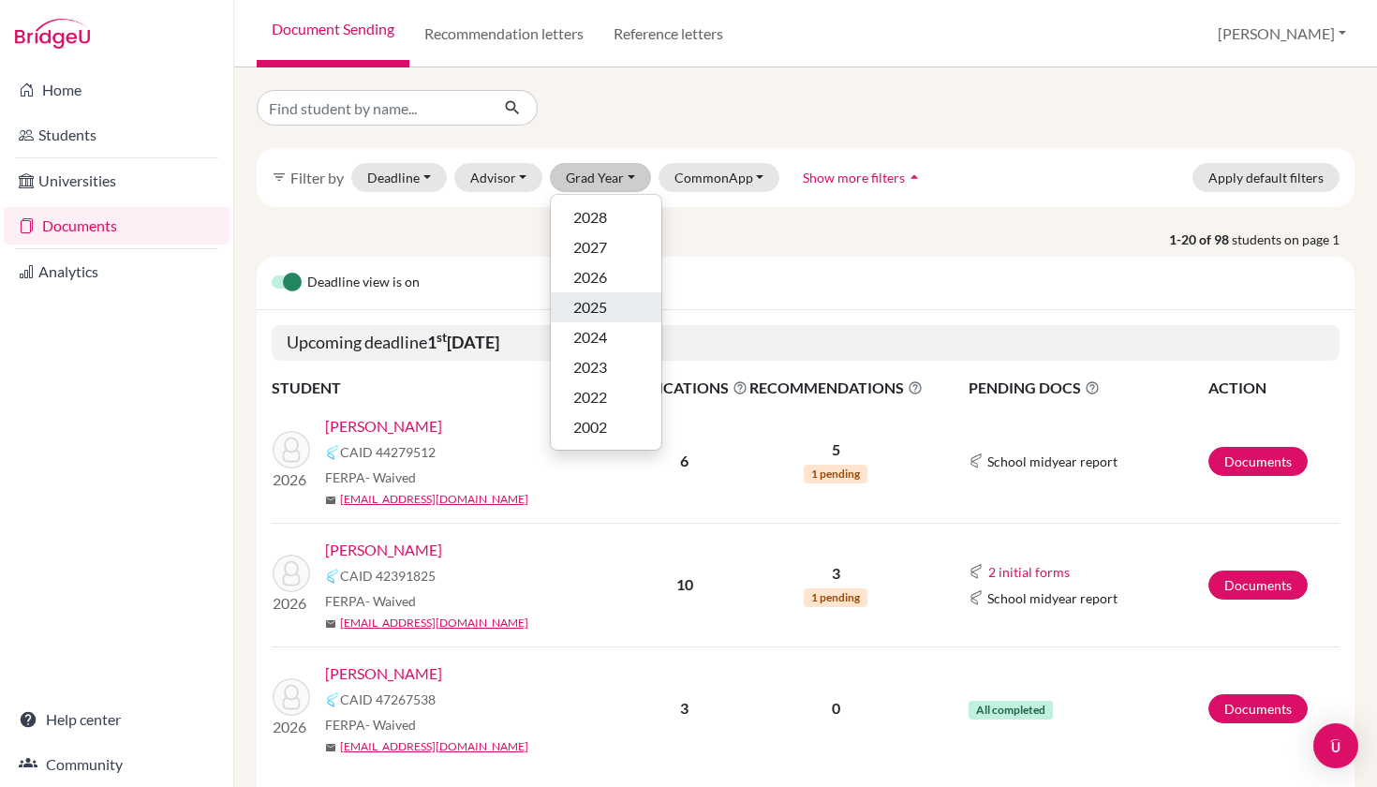
click at [620, 301] on div "2025" at bounding box center [606, 307] width 66 height 22
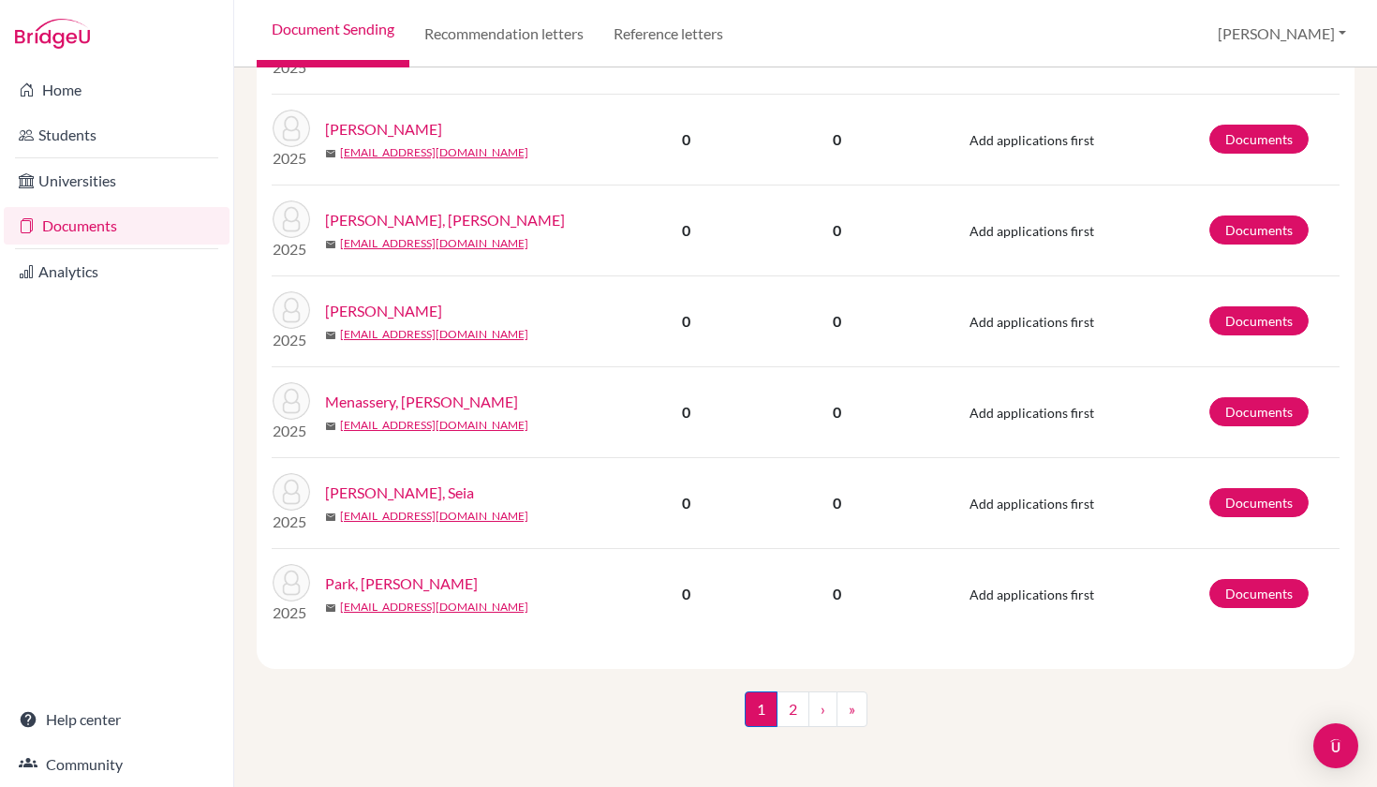
scroll to position [1637, 0]
click at [777, 710] on span "1 (current)" at bounding box center [761, 710] width 33 height 36
click at [788, 705] on link "2" at bounding box center [793, 710] width 33 height 36
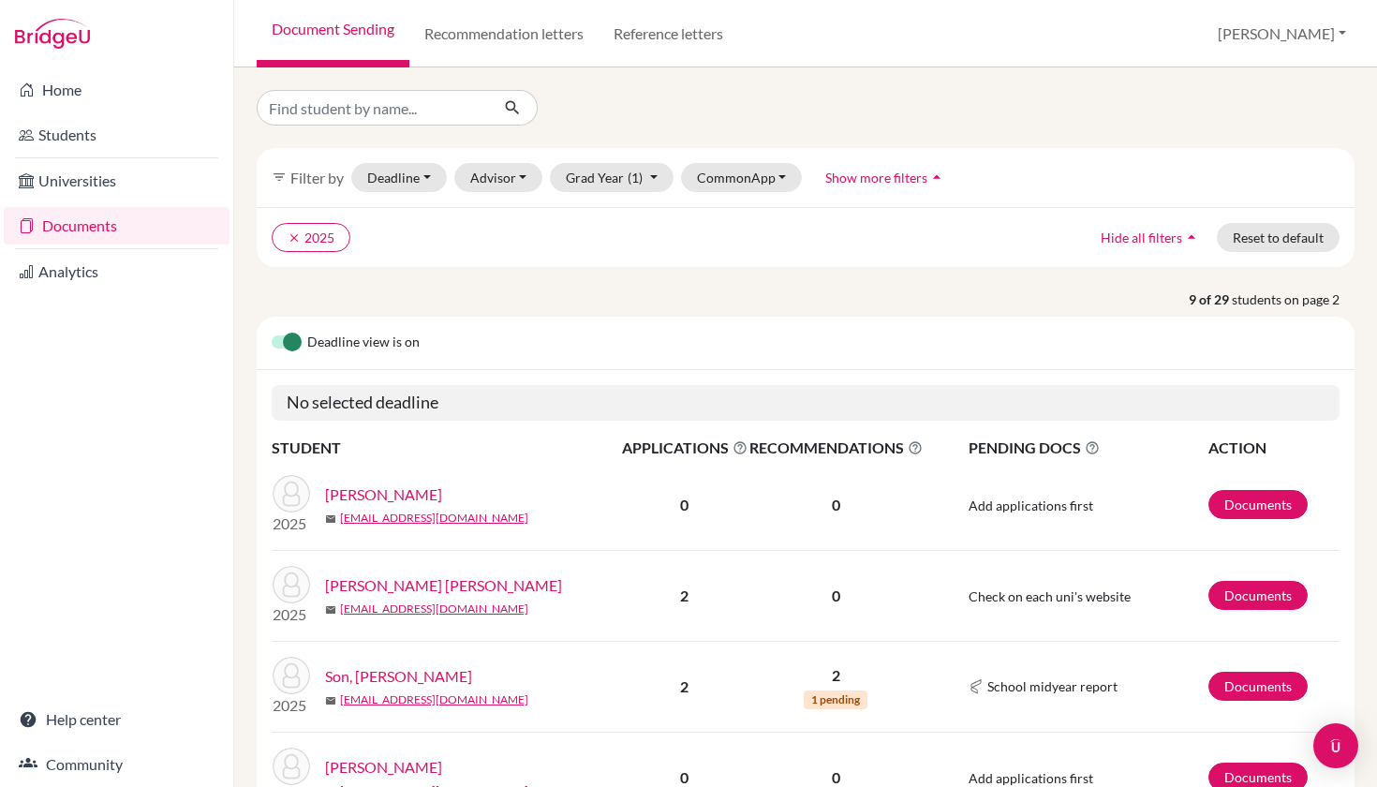
scroll to position [217, 0]
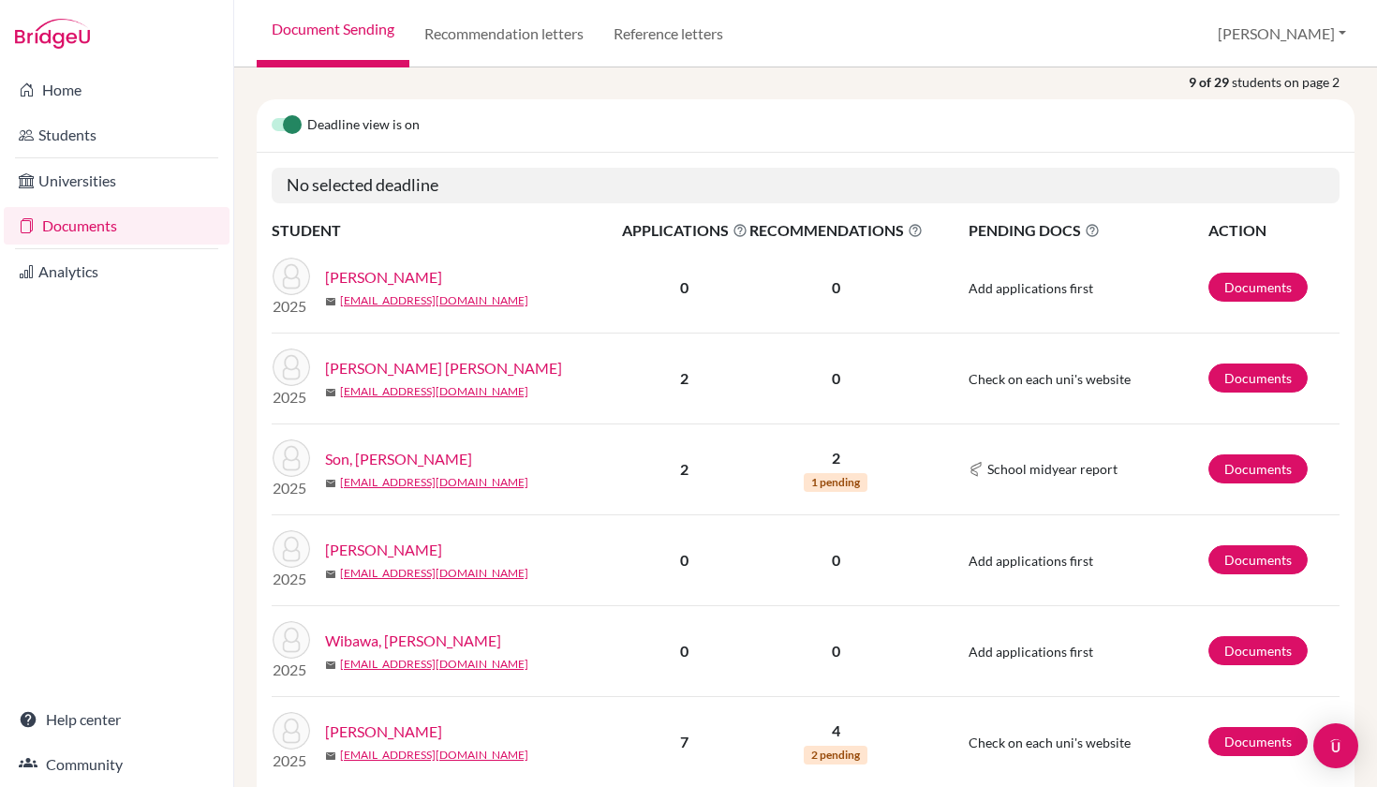
click at [154, 246] on li "Documents" at bounding box center [116, 225] width 233 height 45
click at [148, 221] on link "Documents" at bounding box center [117, 225] width 226 height 37
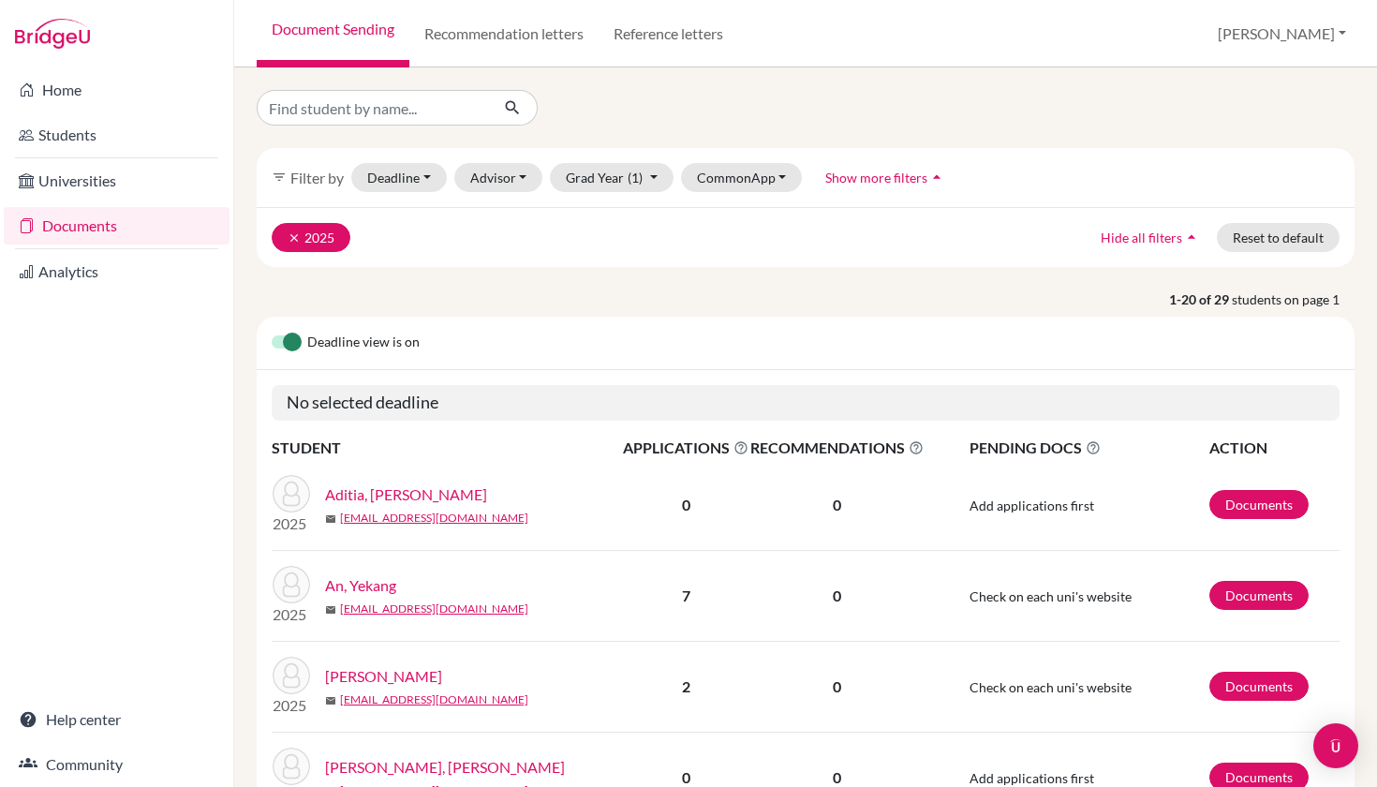
click at [302, 244] on button "clear 2025" at bounding box center [311, 237] width 79 height 29
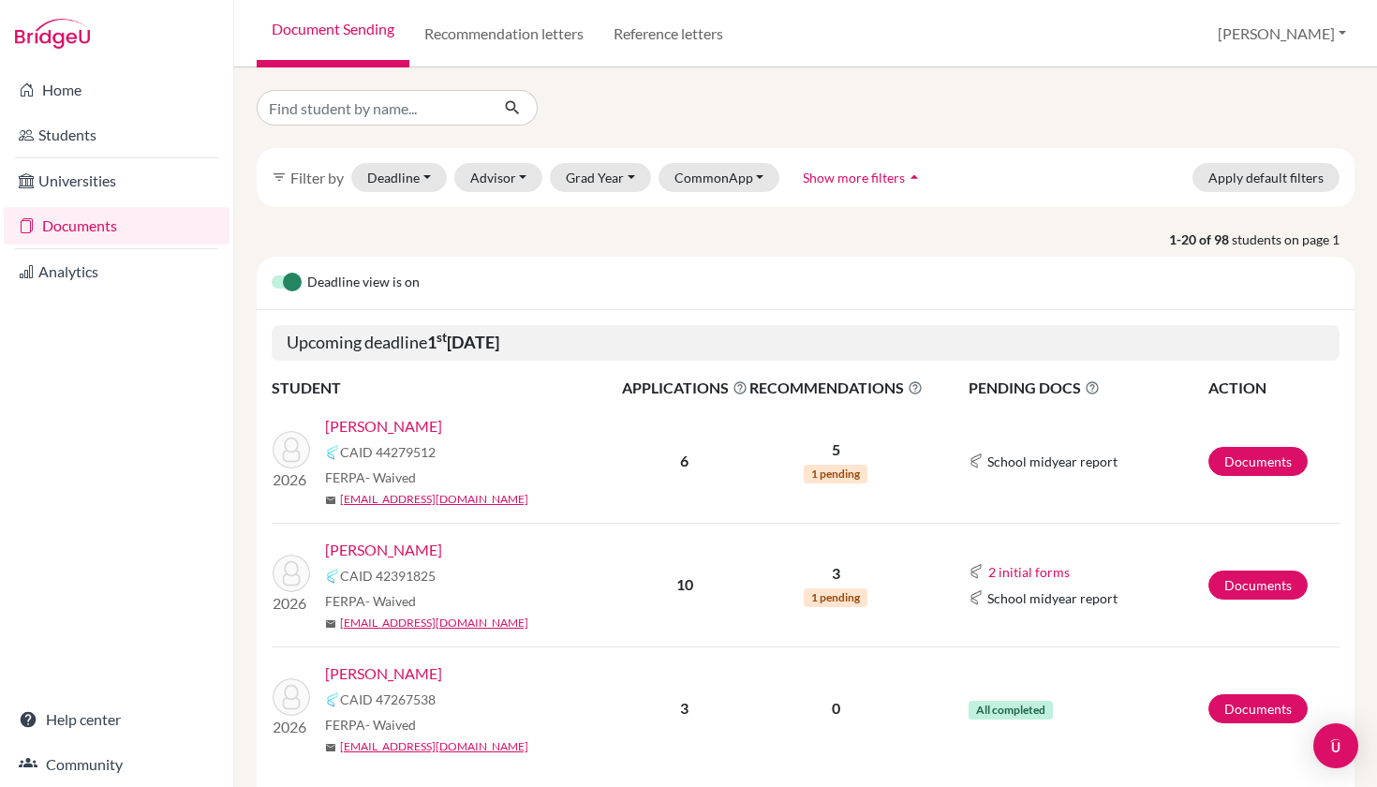
click at [413, 426] on link "[PERSON_NAME]" at bounding box center [383, 426] width 117 height 22
